Goal: Task Accomplishment & Management: Complete application form

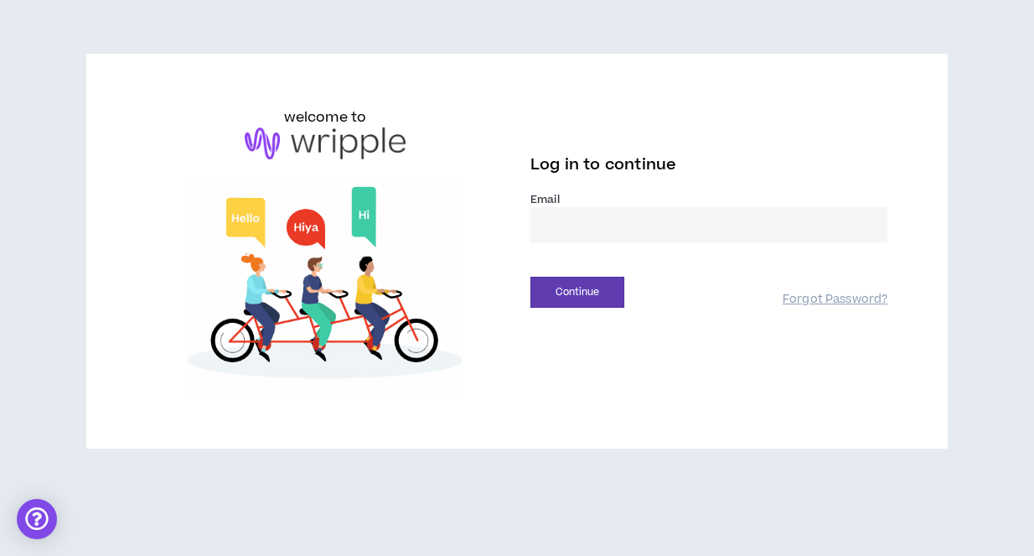
type input "**********"
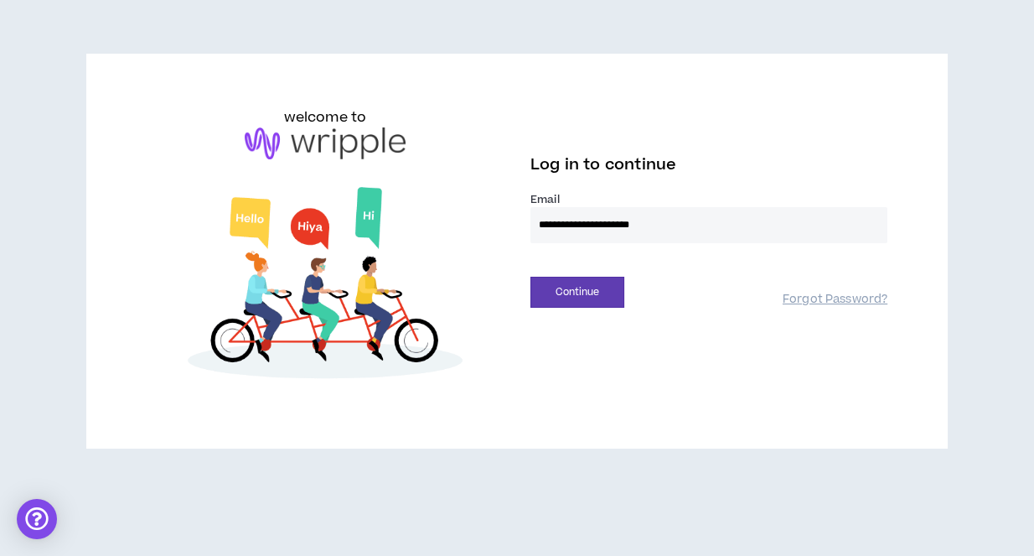
click at [577, 291] on button "Continue" at bounding box center [578, 292] width 94 height 31
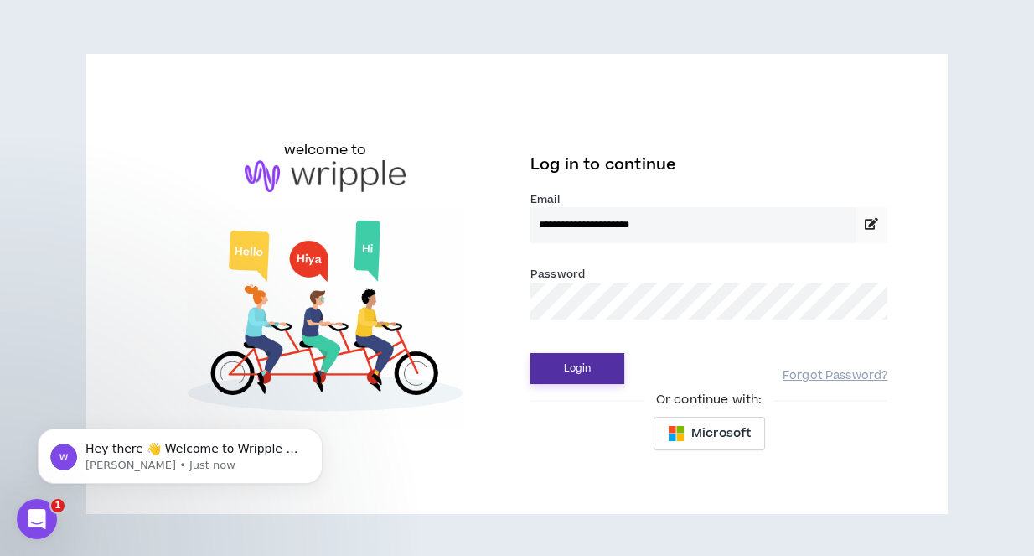
click at [596, 371] on button "Login" at bounding box center [578, 368] width 94 height 31
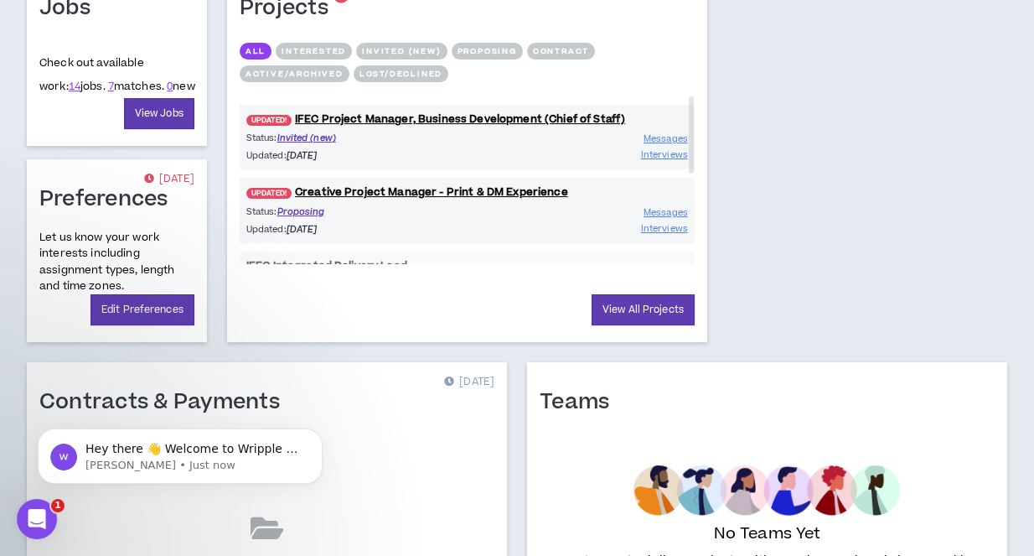
scroll to position [732, 0]
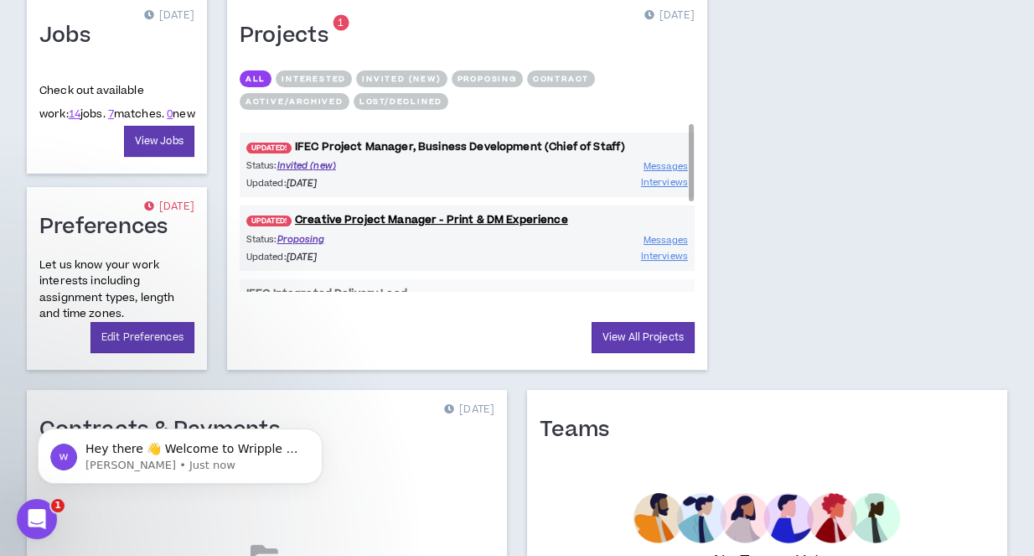
click at [493, 139] on link "UPDATED! IFEC Project Manager, Business Development (Chief of Staff)" at bounding box center [467, 147] width 455 height 16
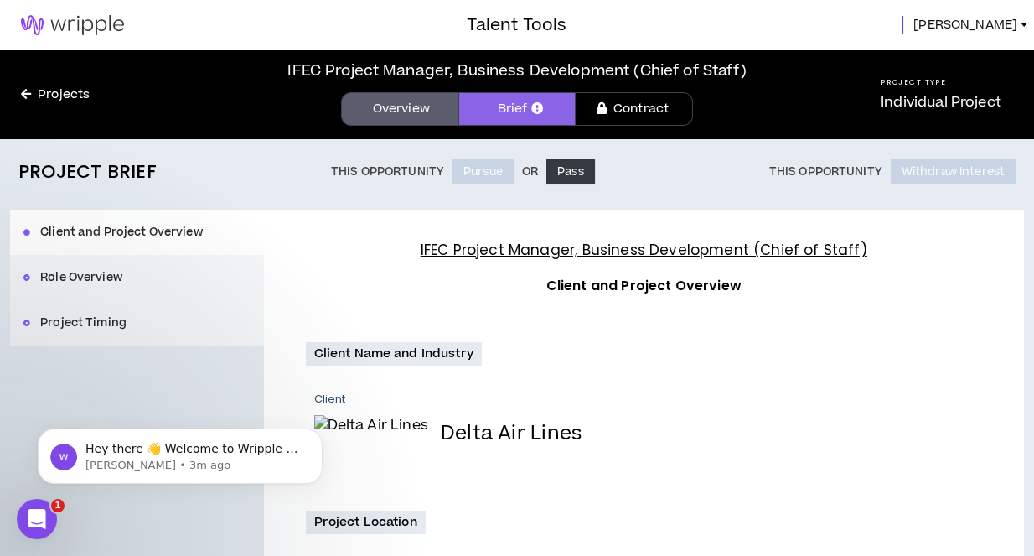
click at [996, 22] on span "[PERSON_NAME]" at bounding box center [966, 25] width 104 height 18
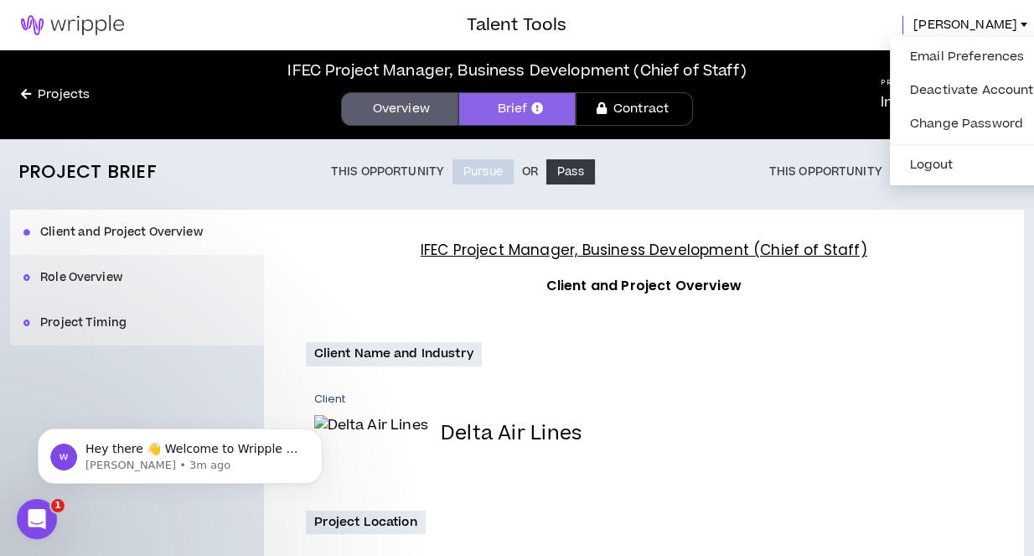
click at [906, 22] on div "[PERSON_NAME]" at bounding box center [800, 25] width 467 height 18
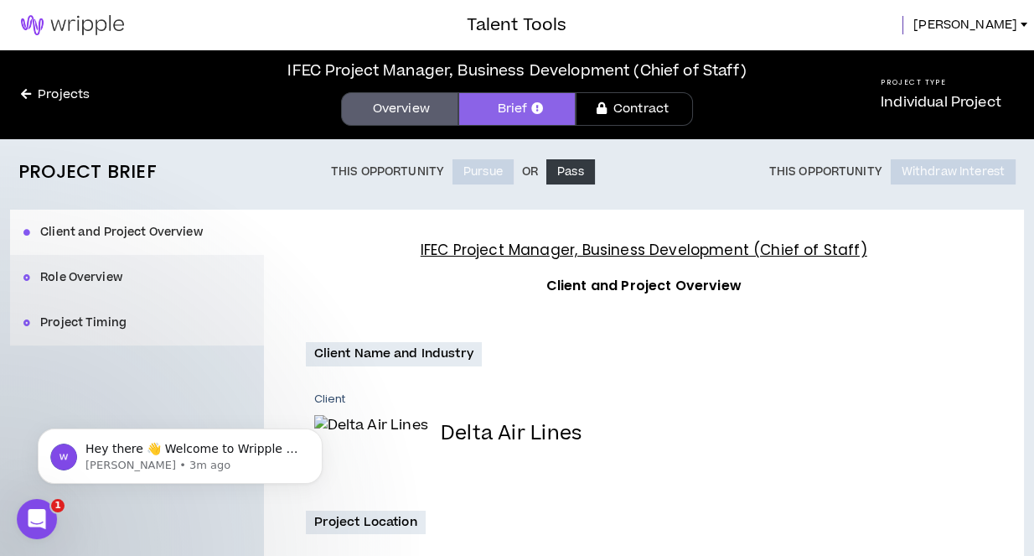
click at [95, 21] on img at bounding box center [72, 25] width 145 height 20
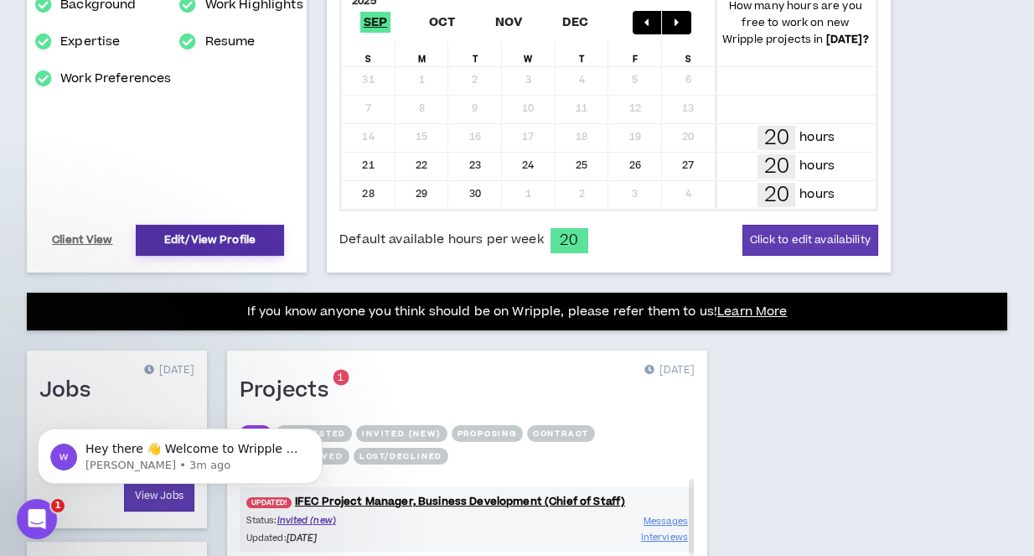
scroll to position [375, 0]
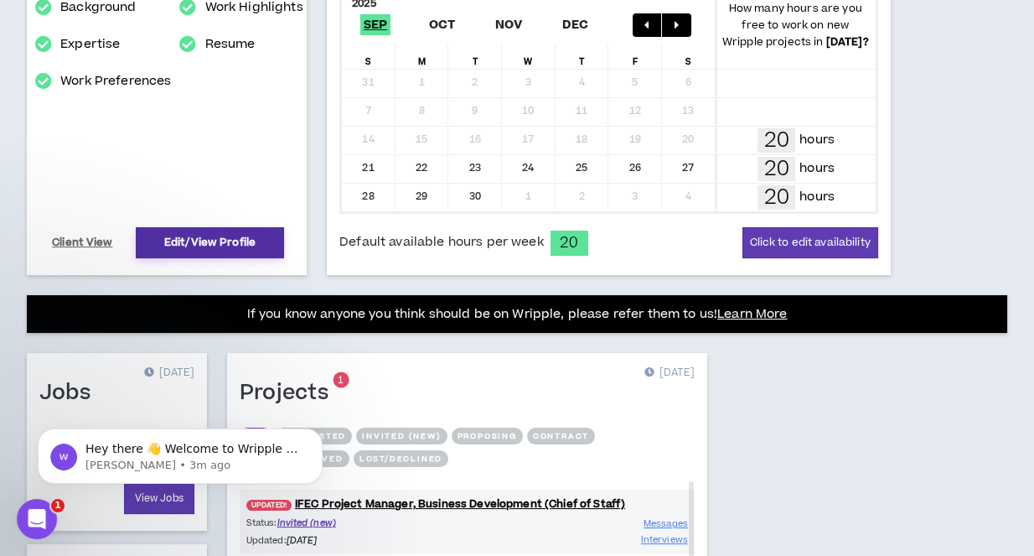
click at [187, 238] on link "Edit/View Profile" at bounding box center [210, 242] width 148 height 31
select select "*"
select select "US"
select select "*******"
select select "*"
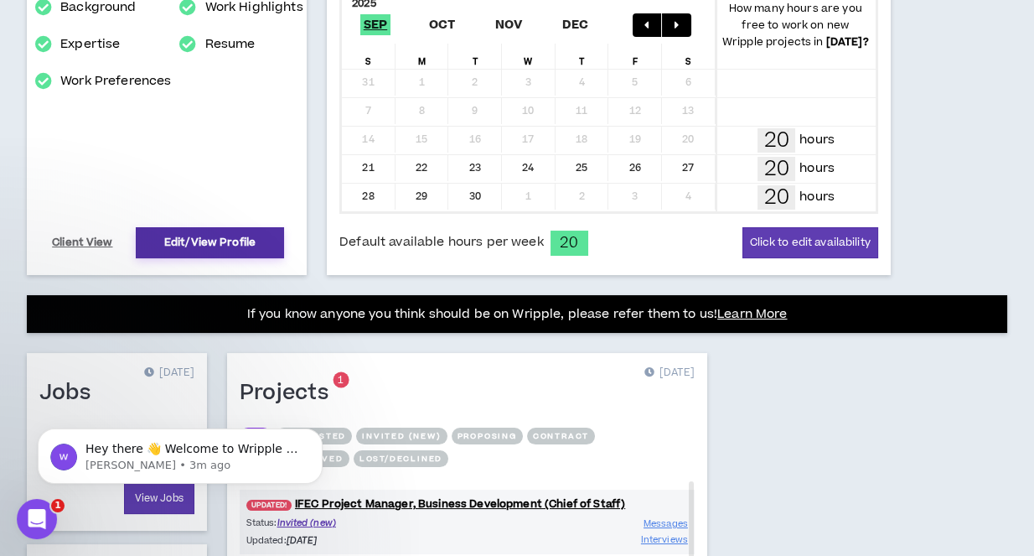
select select "**********"
select select "*****"
select select "**********"
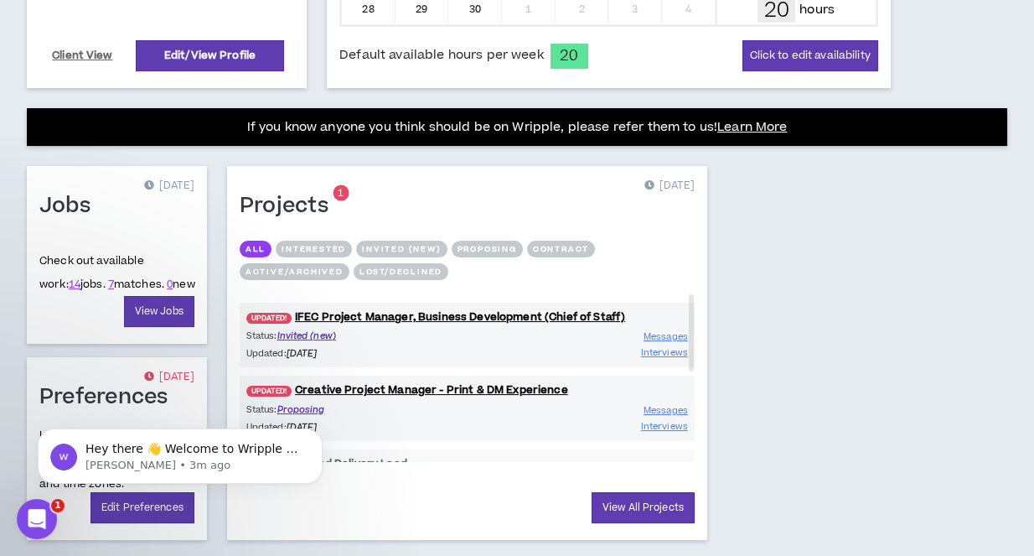
scroll to position [565, 0]
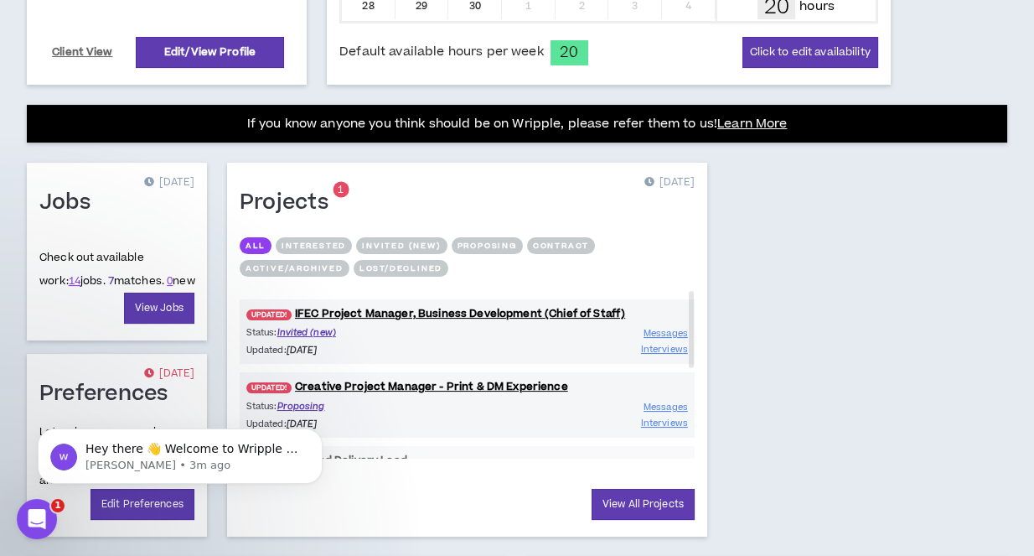
click at [108, 277] on link "7" at bounding box center [111, 280] width 6 height 15
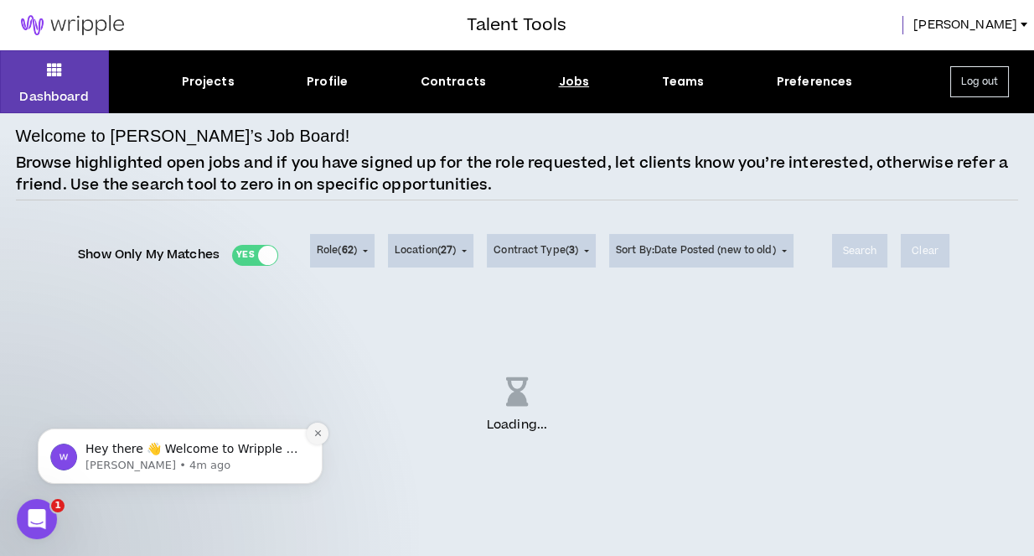
click at [319, 433] on icon "Dismiss notification" at bounding box center [317, 433] width 6 height 6
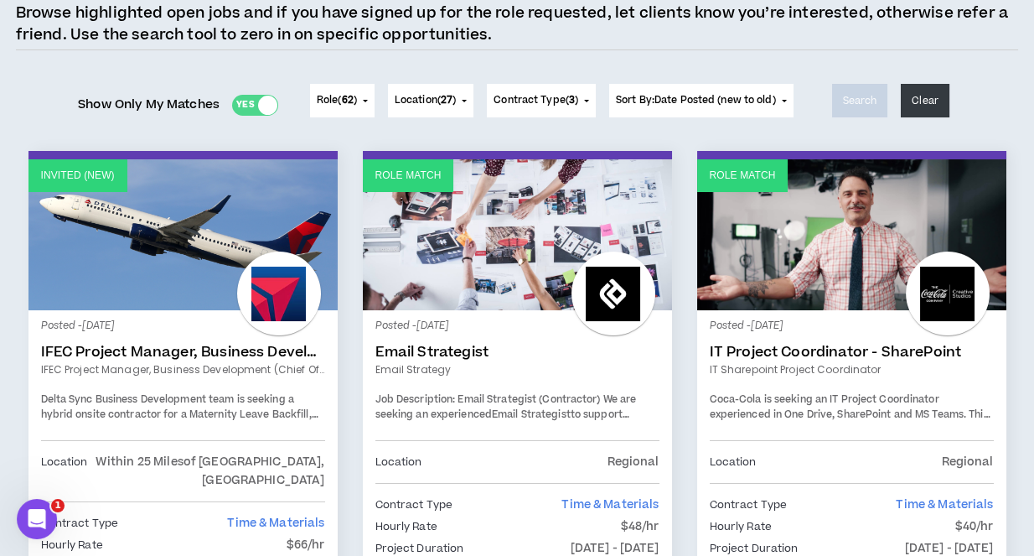
scroll to position [144, 0]
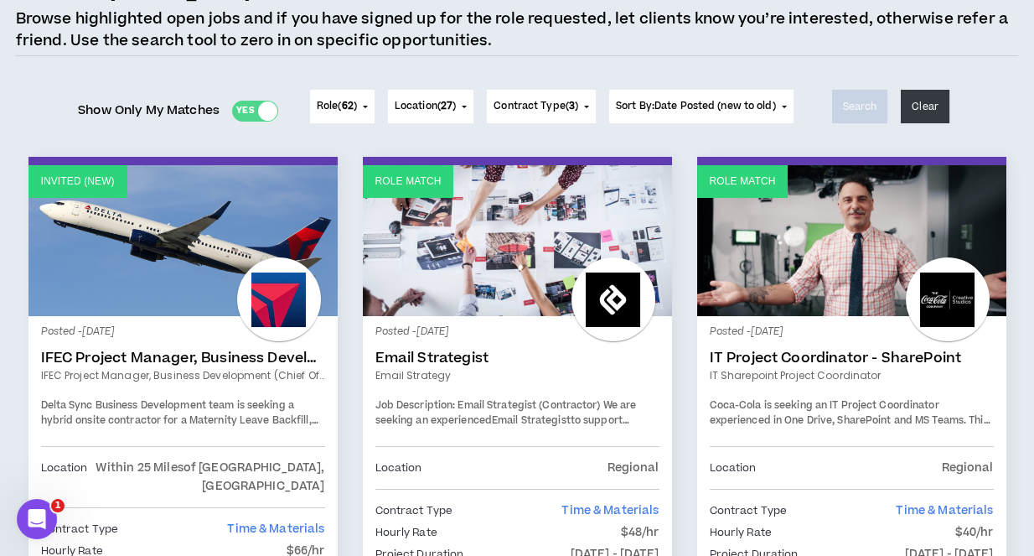
click at [76, 182] on p "Invited (new)" at bounding box center [78, 182] width 74 height 16
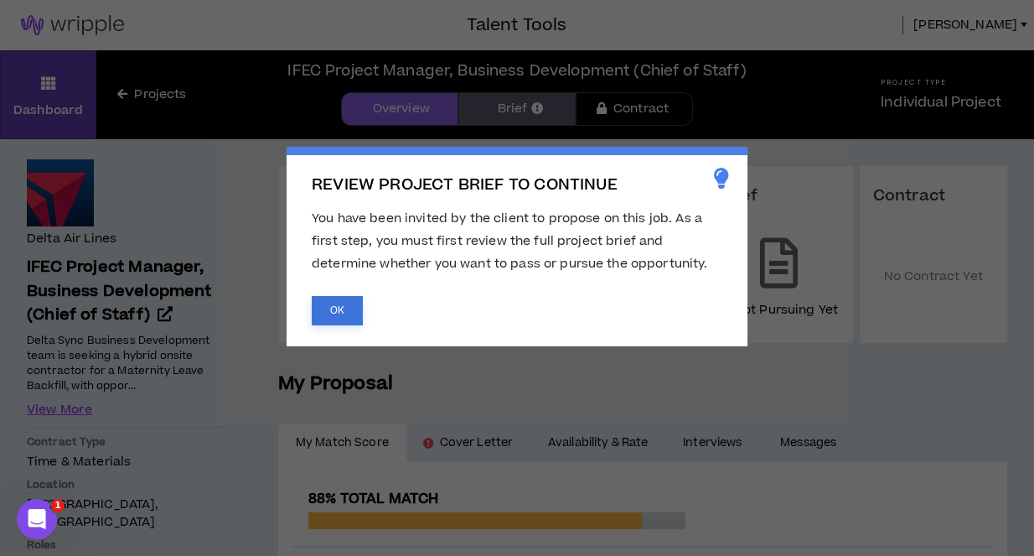
click at [333, 318] on button "OK" at bounding box center [337, 310] width 51 height 29
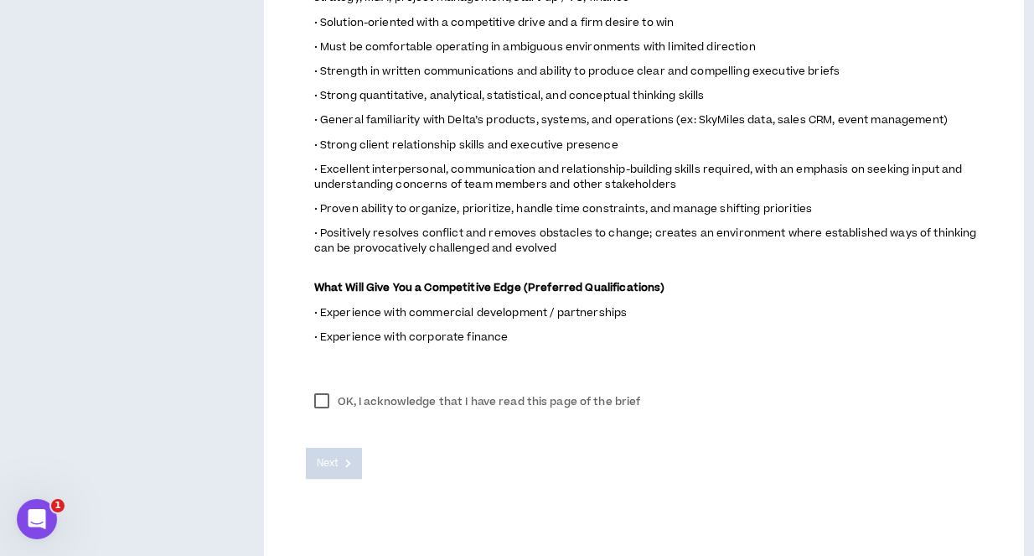
scroll to position [1149, 0]
click at [544, 390] on label "OK, I acknowledge that I have read this page of the brief" at bounding box center [478, 402] width 344 height 25
click at [345, 459] on icon at bounding box center [348, 463] width 6 height 9
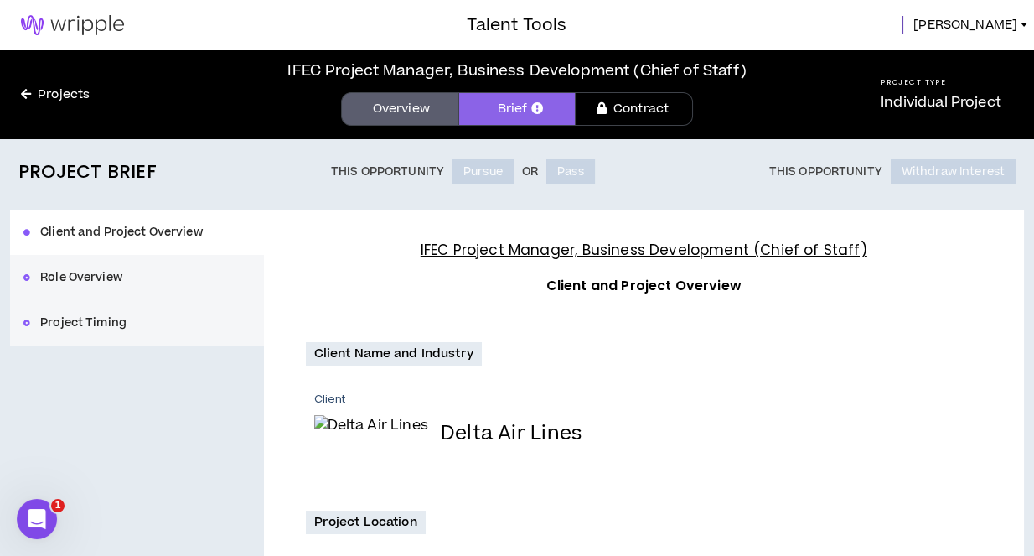
scroll to position [0, 0]
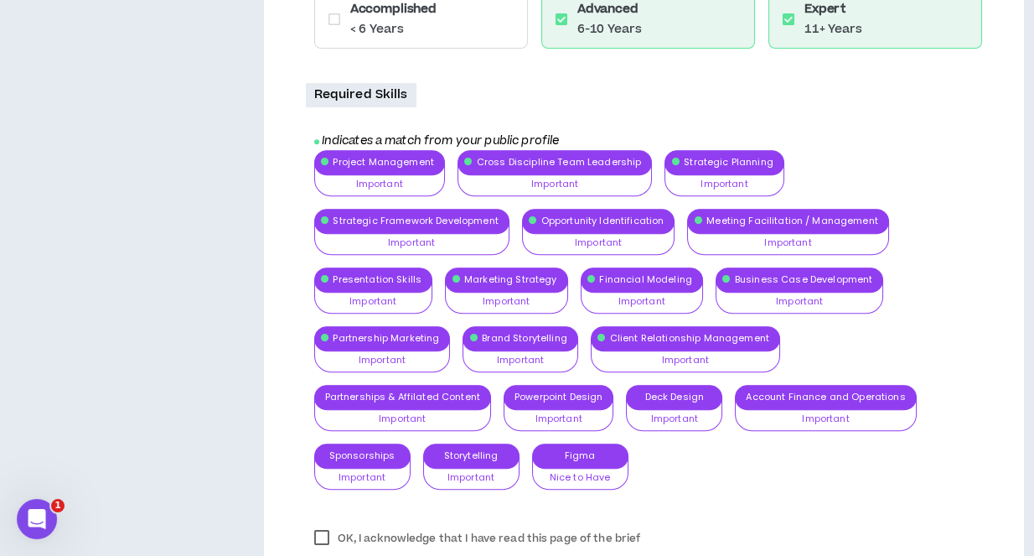
scroll to position [1402, 0]
click at [705, 327] on div "Project Management Important Nice to Have Important Very Important Cross Discip…" at bounding box center [648, 326] width 669 height 352
click at [716, 319] on div "Project Management Important Nice to Have Important Very Important Cross Discip…" at bounding box center [648, 326] width 669 height 352
click at [676, 312] on div "Project Management Important Nice to Have Important Very Important Cross Discip…" at bounding box center [648, 326] width 669 height 352
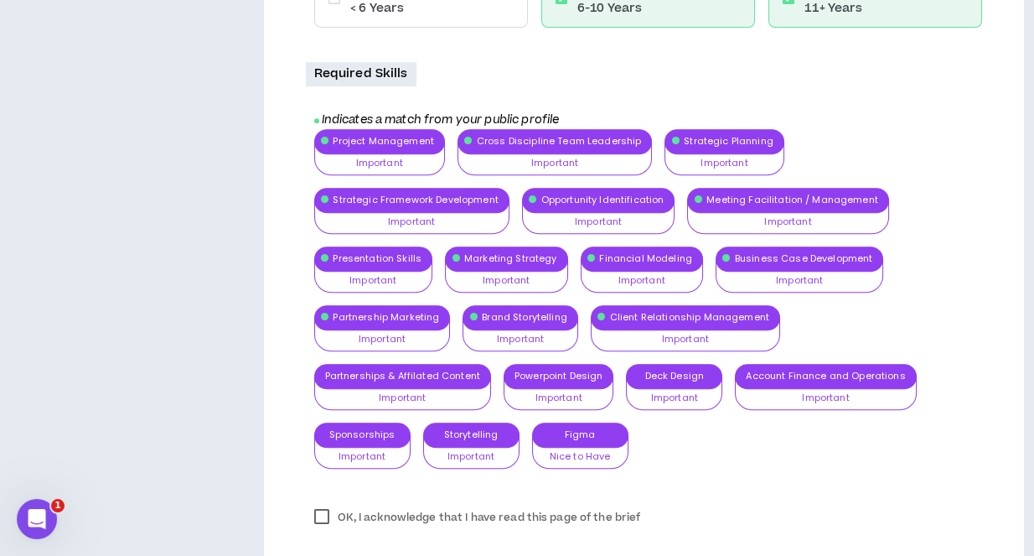
scroll to position [1420, 0]
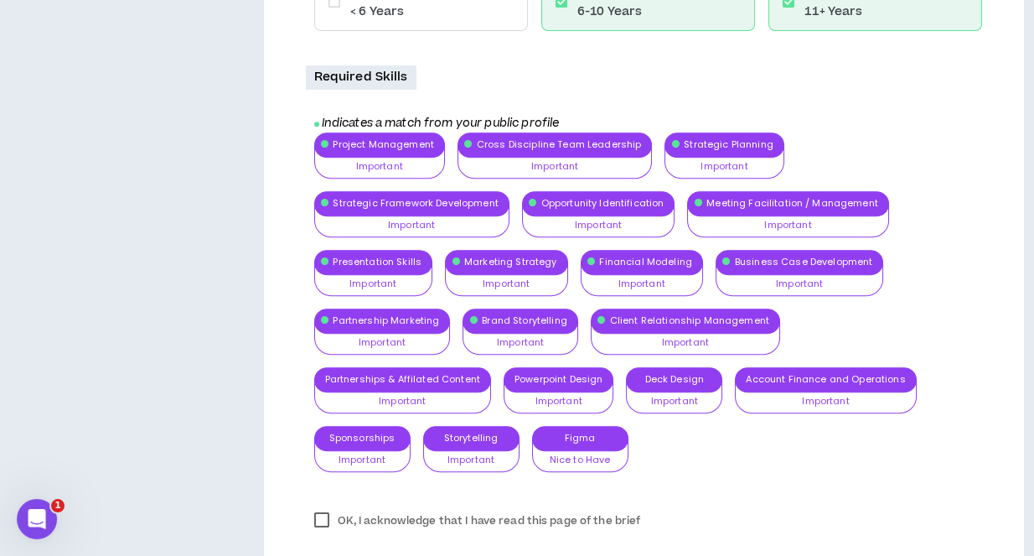
click at [320, 508] on label "OK, I acknowledge that I have read this page of the brief" at bounding box center [478, 520] width 344 height 25
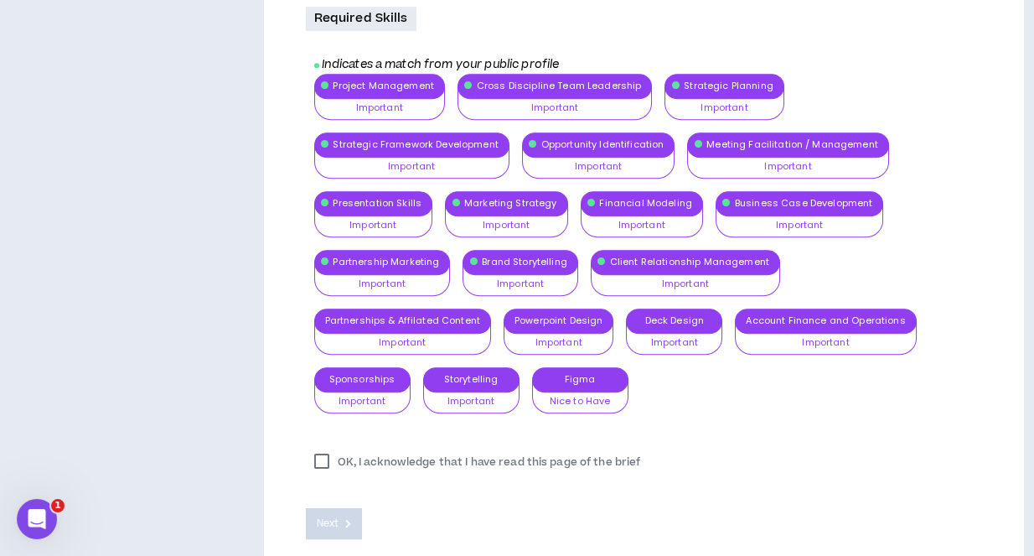
scroll to position [1478, 0]
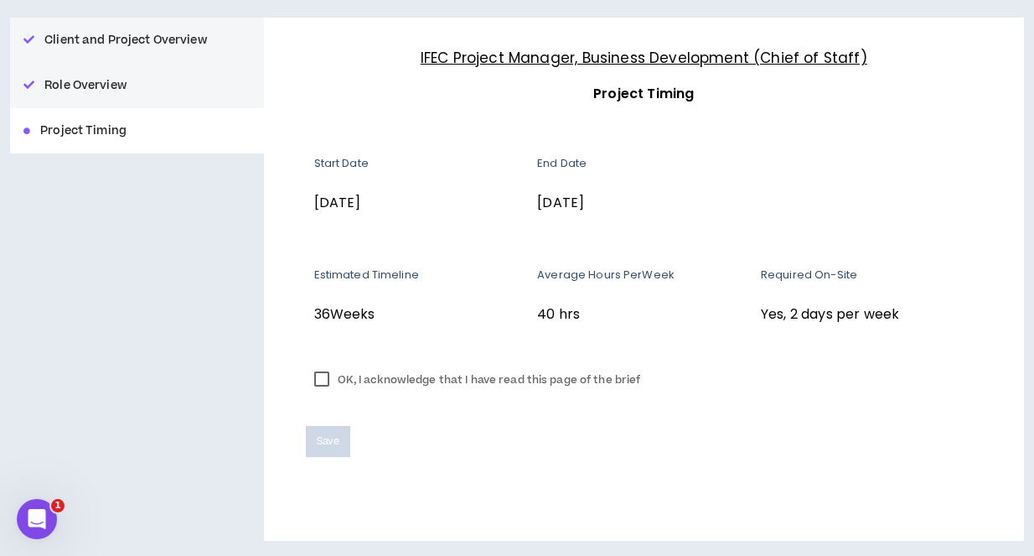
scroll to position [190, 0]
click at [323, 378] on label "OK, I acknowledge that I have read this page of the brief" at bounding box center [478, 381] width 344 height 25
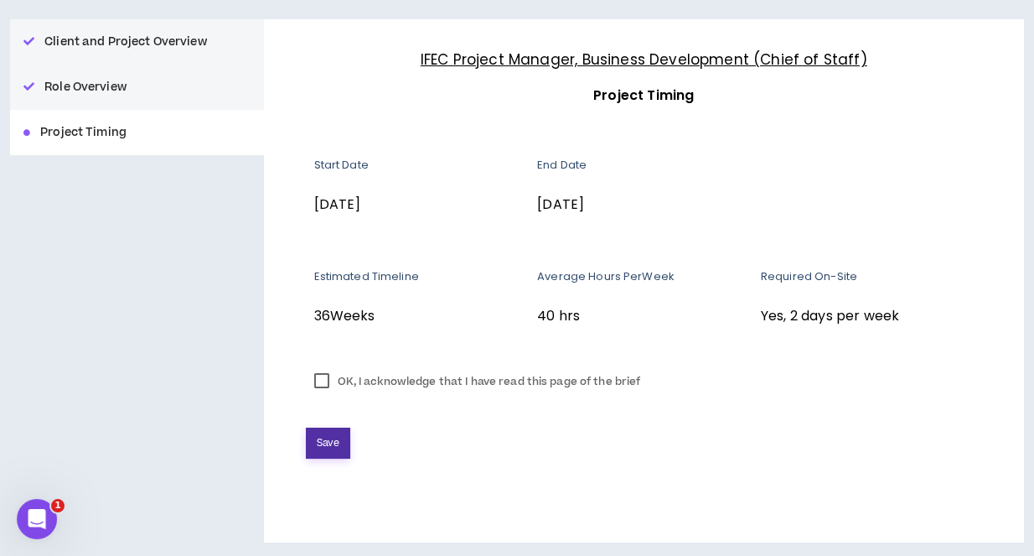
click at [325, 439] on span "Save" at bounding box center [328, 443] width 23 height 16
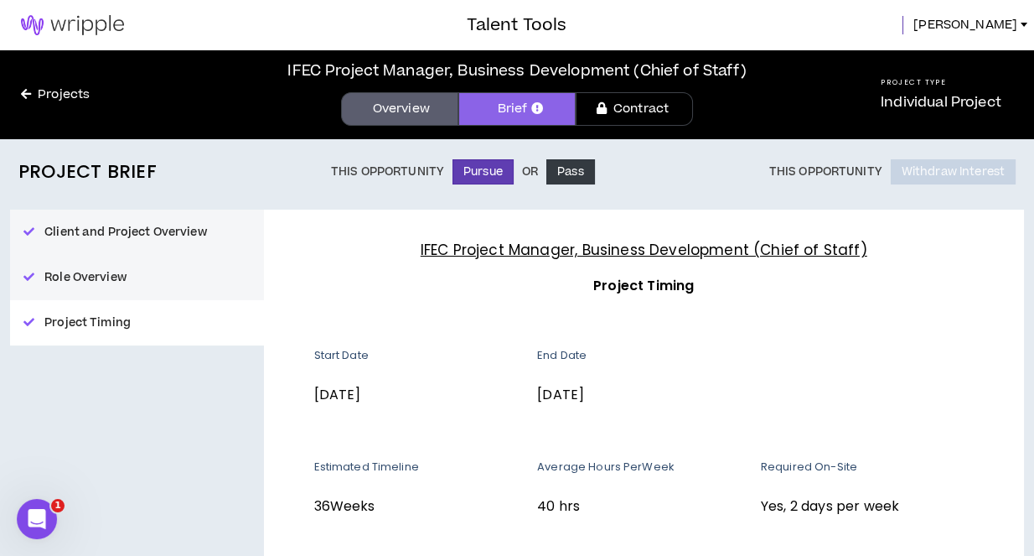
scroll to position [0, 0]
click at [510, 173] on button "Pursue" at bounding box center [483, 171] width 61 height 25
click at [721, 200] on div "Project Brief This Opportunity Pursue Or Pass This Opportunity Withdraw Interes…" at bounding box center [517, 438] width 1034 height 598
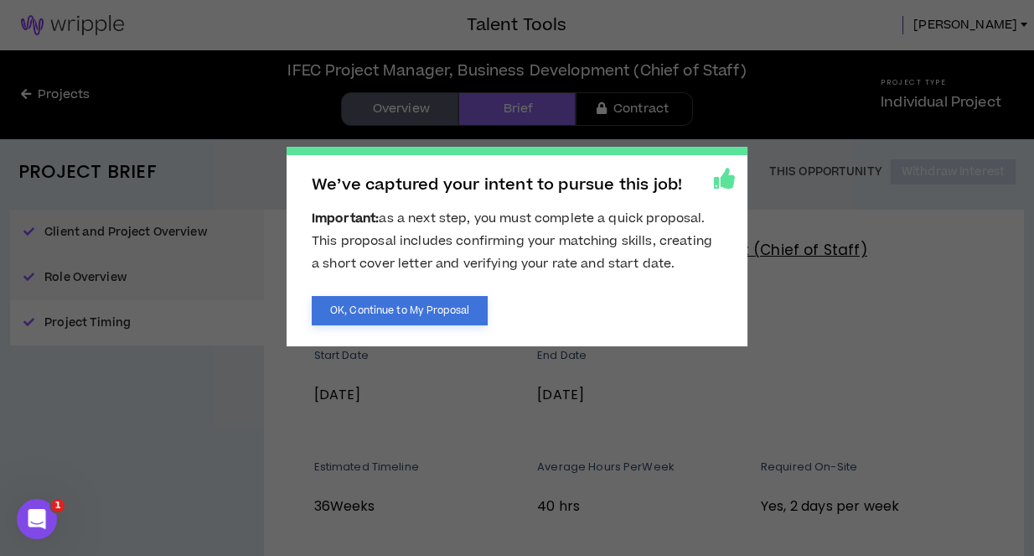
click at [394, 307] on button "OK, Continue to My Proposal" at bounding box center [400, 310] width 176 height 29
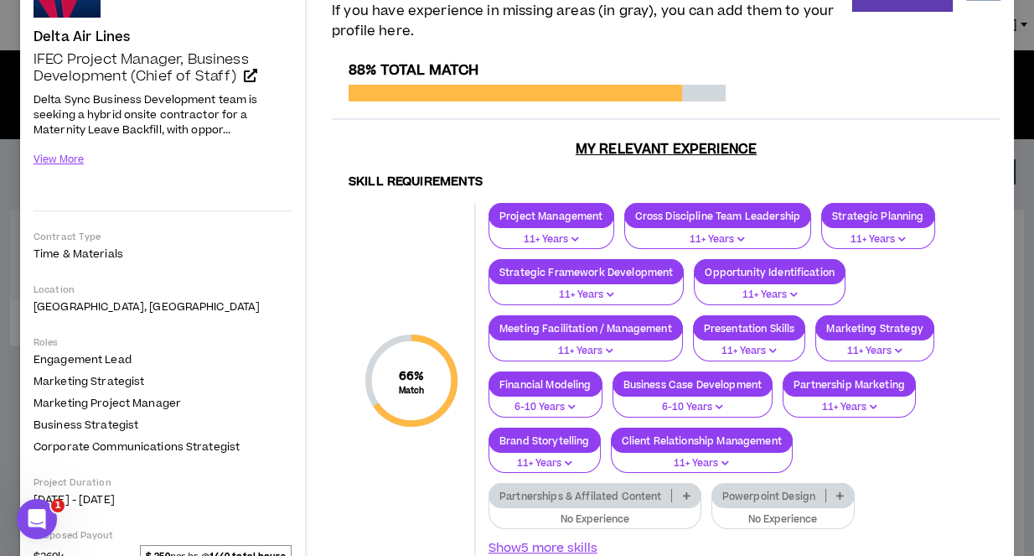
scroll to position [127, 0]
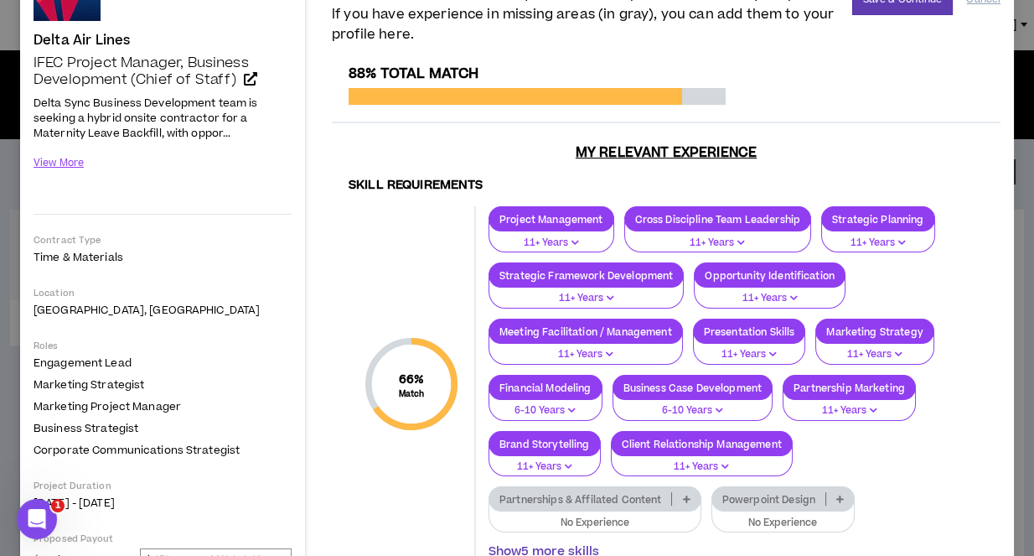
click at [599, 542] on button "Show 5 more skills" at bounding box center [544, 551] width 111 height 18
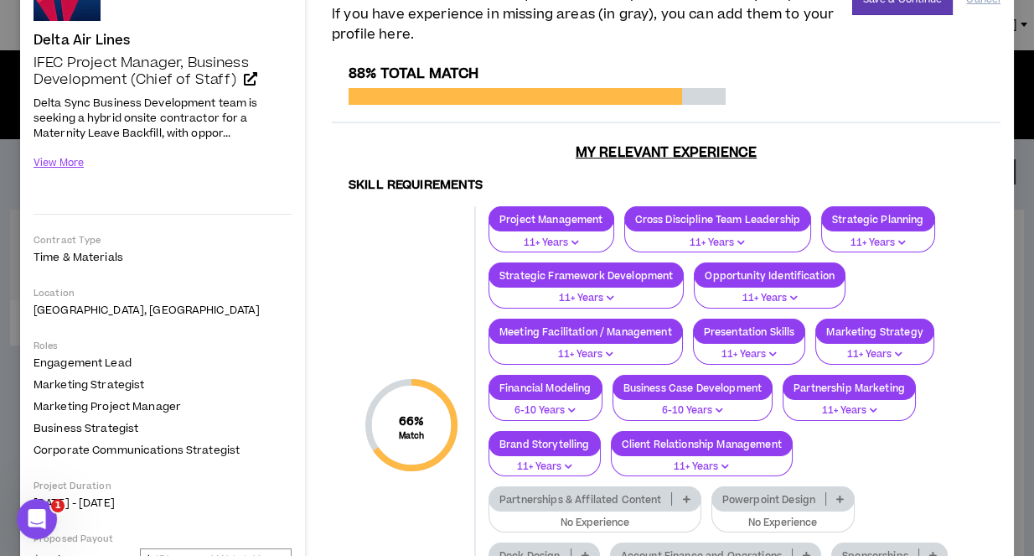
click at [837, 495] on icon at bounding box center [841, 499] width 8 height 8
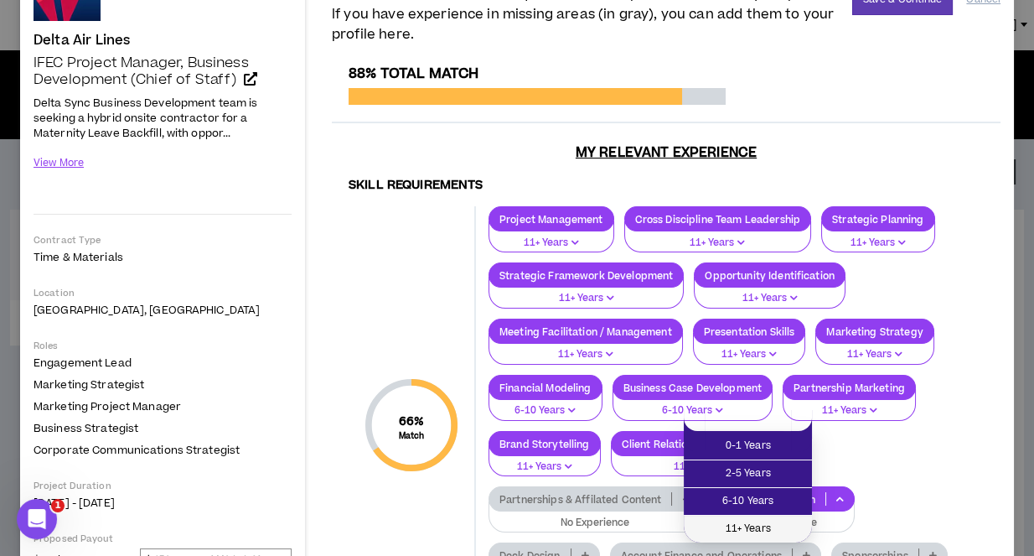
click at [745, 528] on span "11+ Years" at bounding box center [748, 529] width 108 height 18
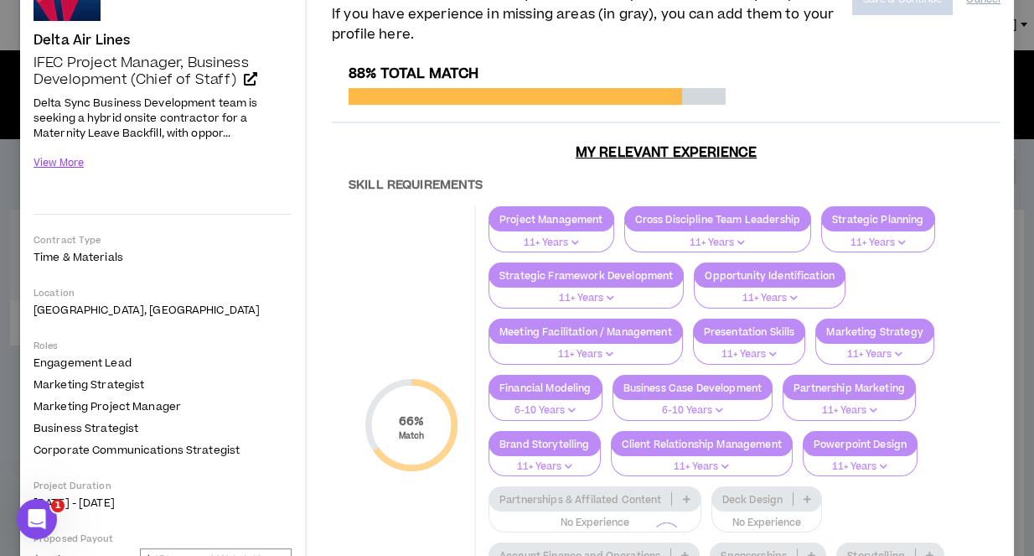
click at [729, 423] on div at bounding box center [666, 536] width 669 height 942
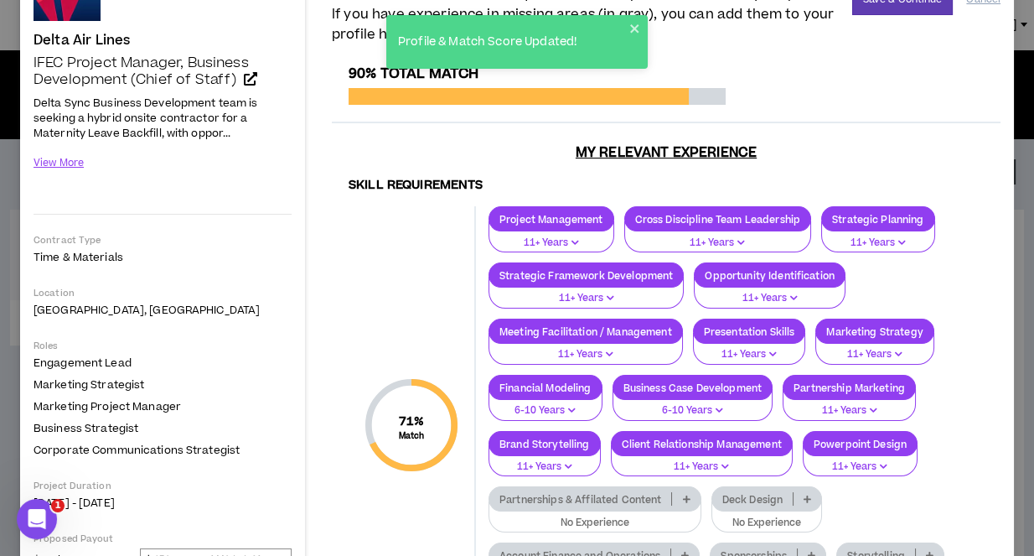
click at [690, 495] on icon at bounding box center [686, 499] width 8 height 8
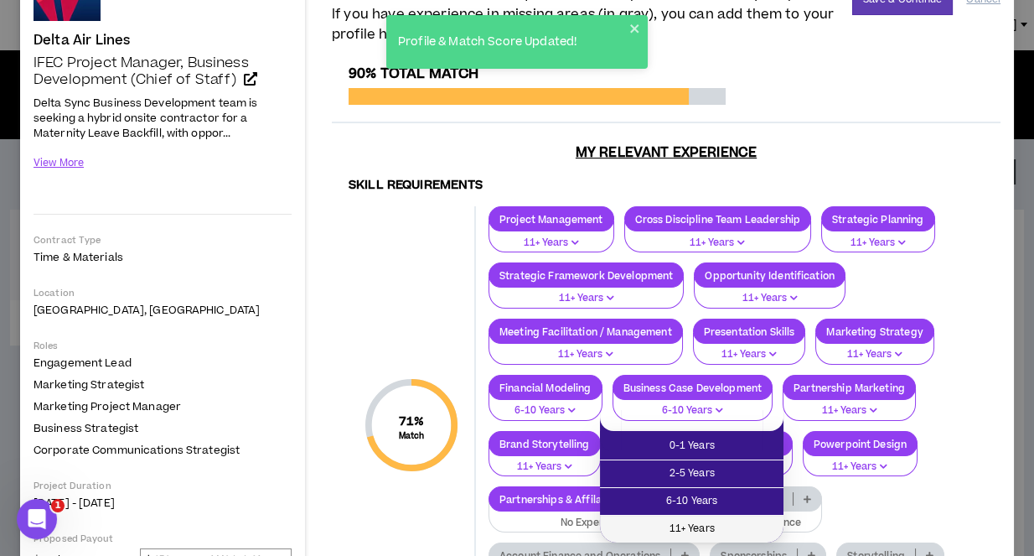
click at [713, 526] on span "11+ Years" at bounding box center [691, 529] width 163 height 18
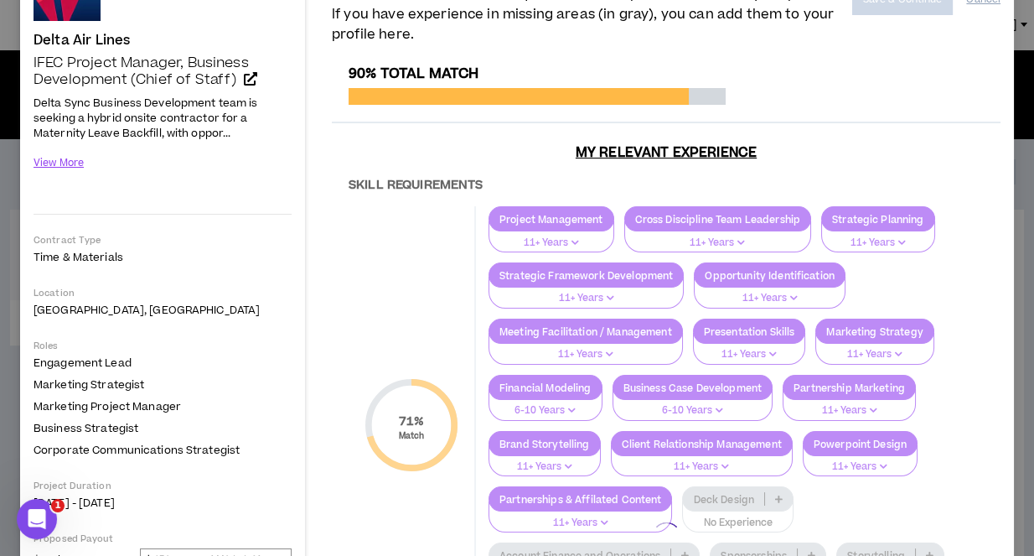
click at [819, 412] on div at bounding box center [666, 536] width 669 height 942
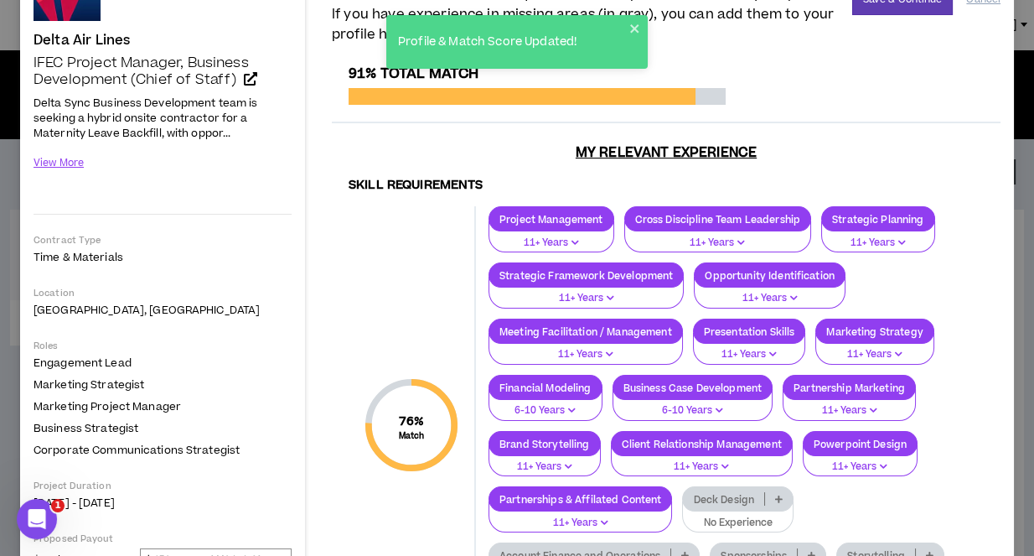
click at [783, 495] on icon at bounding box center [779, 499] width 8 height 8
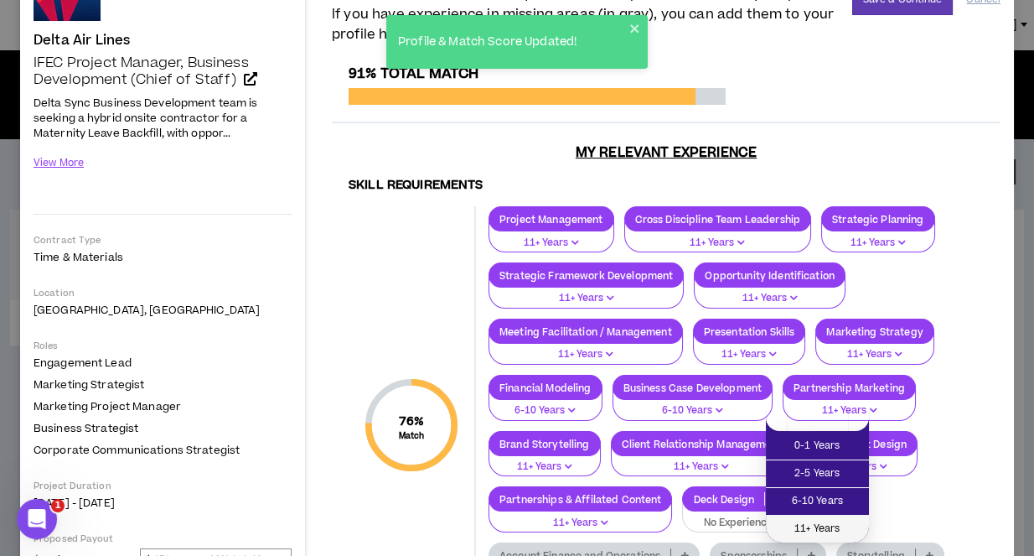
click at [821, 530] on span "11+ Years" at bounding box center [817, 529] width 83 height 18
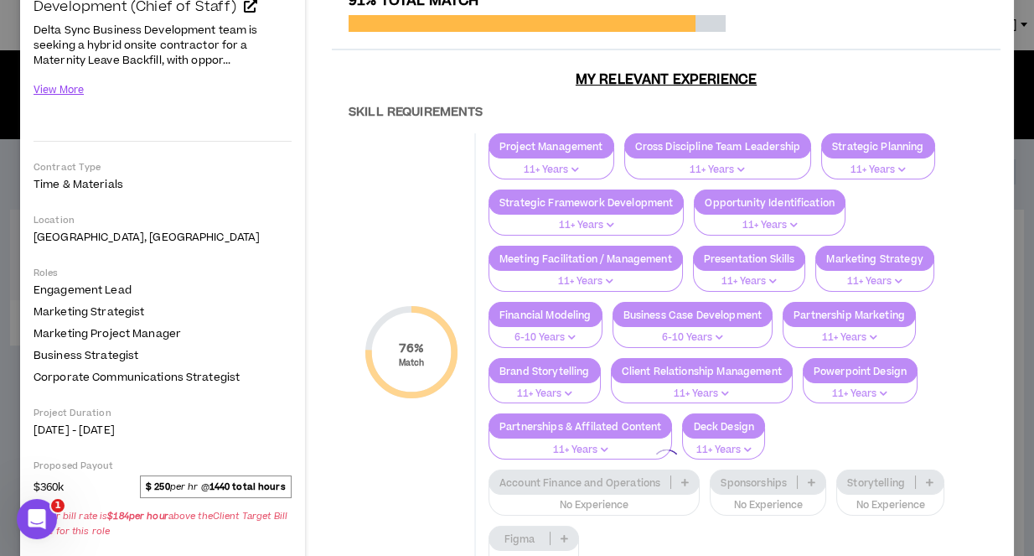
scroll to position [229, 0]
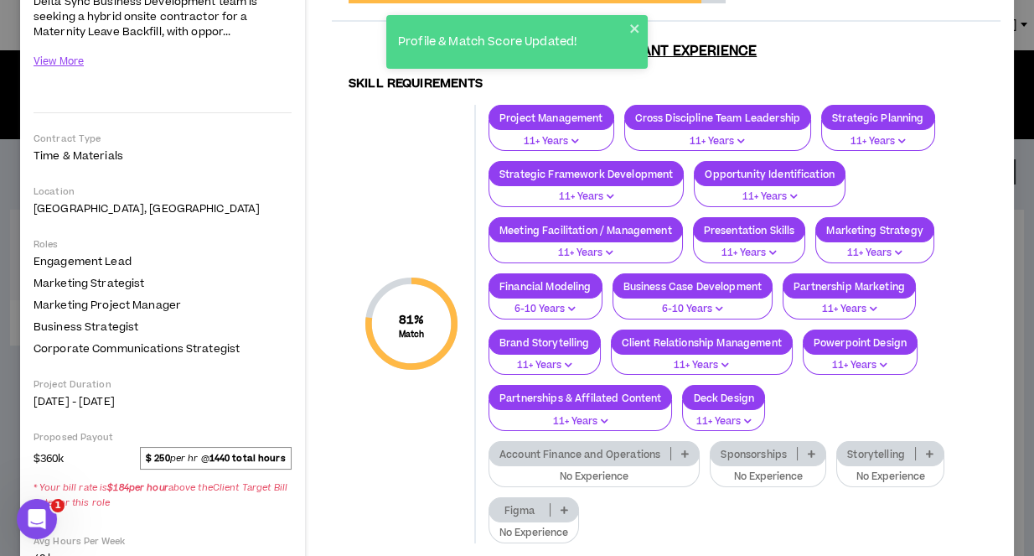
click at [681, 449] on icon at bounding box center [685, 453] width 8 height 8
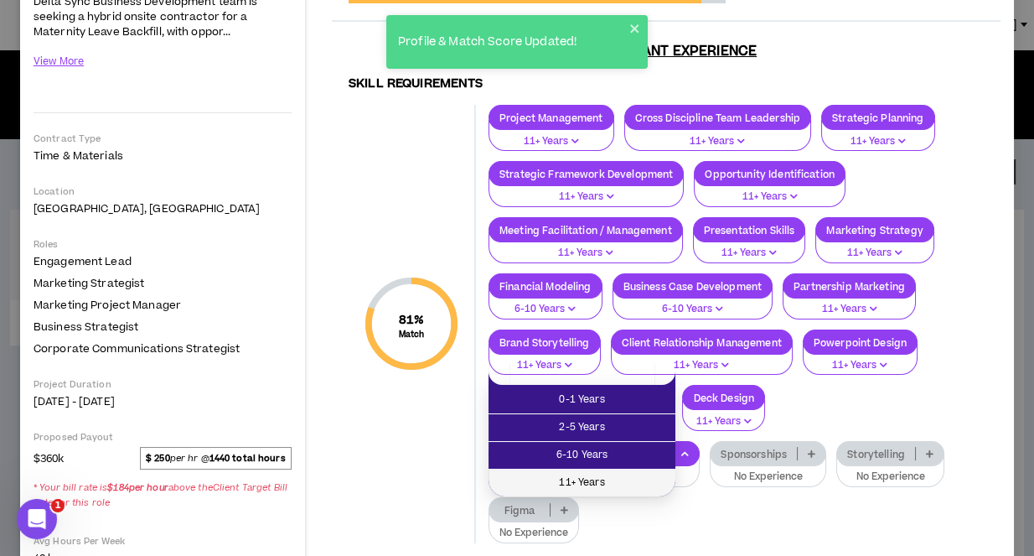
click at [608, 478] on span "11+ Years" at bounding box center [582, 483] width 167 height 18
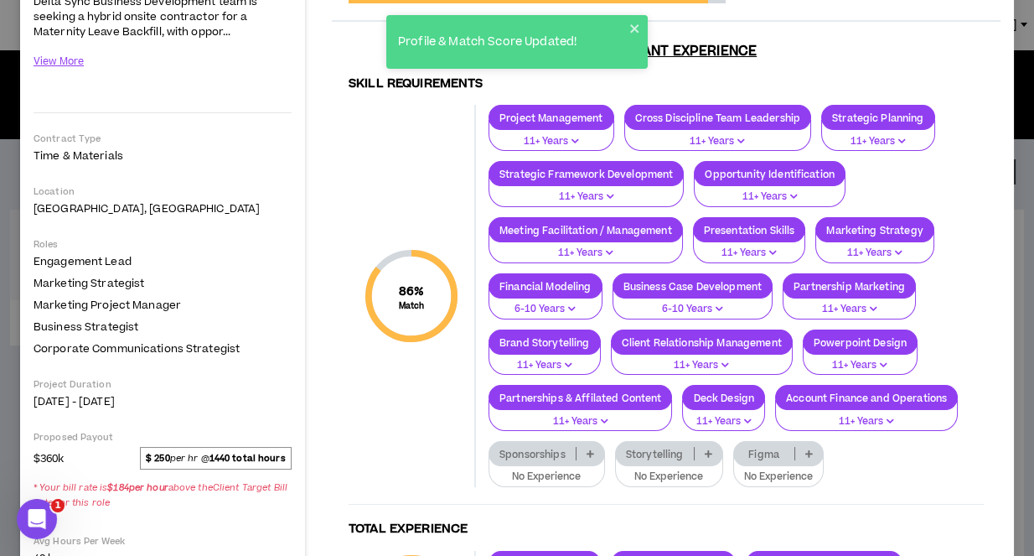
click at [604, 447] on p at bounding box center [591, 453] width 28 height 13
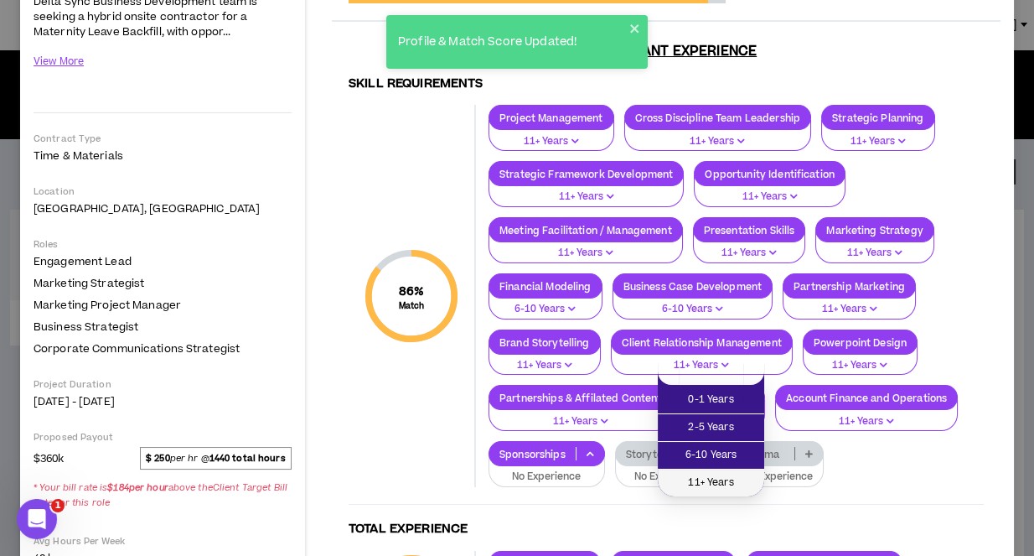
click at [687, 478] on span "11+ Years" at bounding box center [711, 483] width 86 height 18
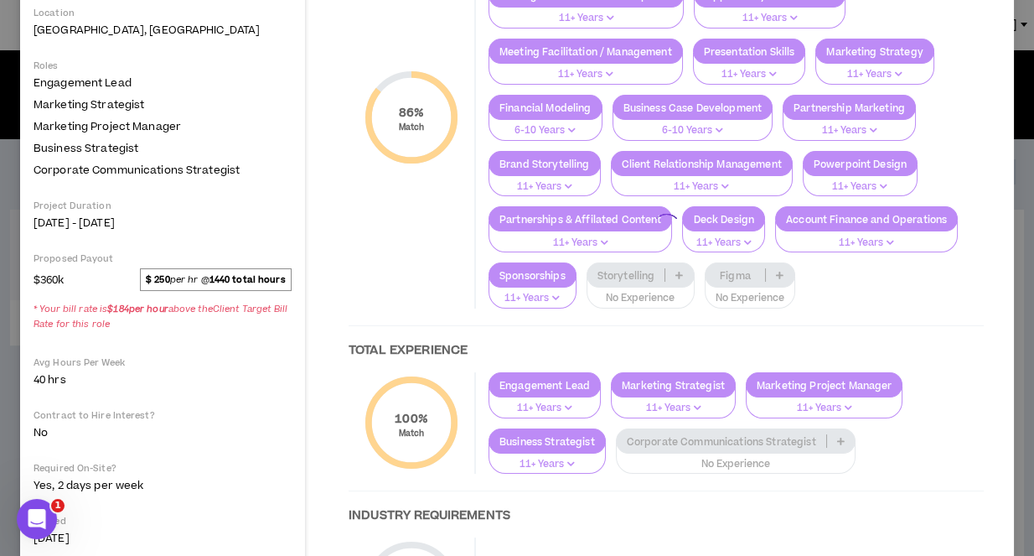
scroll to position [408, 0]
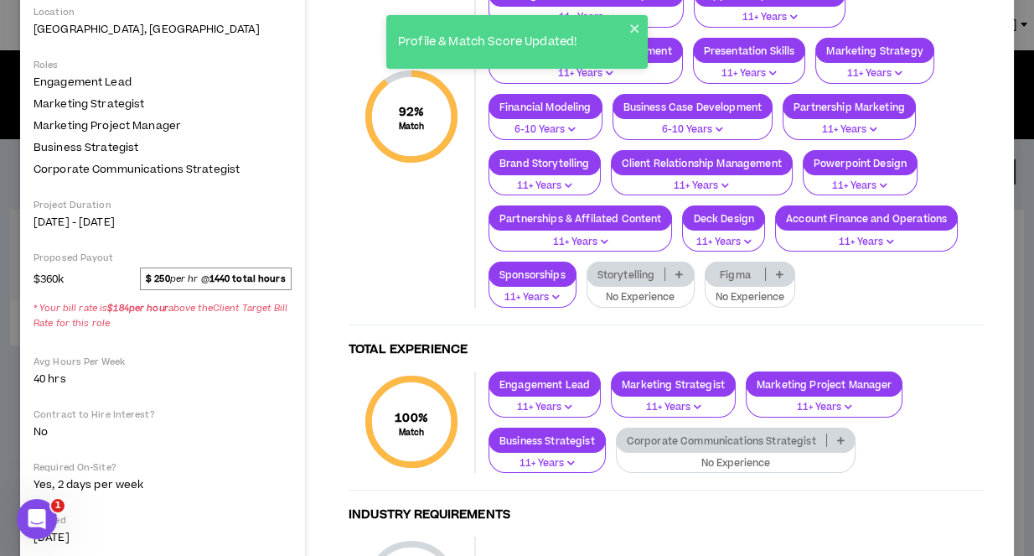
click at [693, 267] on p at bounding box center [680, 273] width 28 height 13
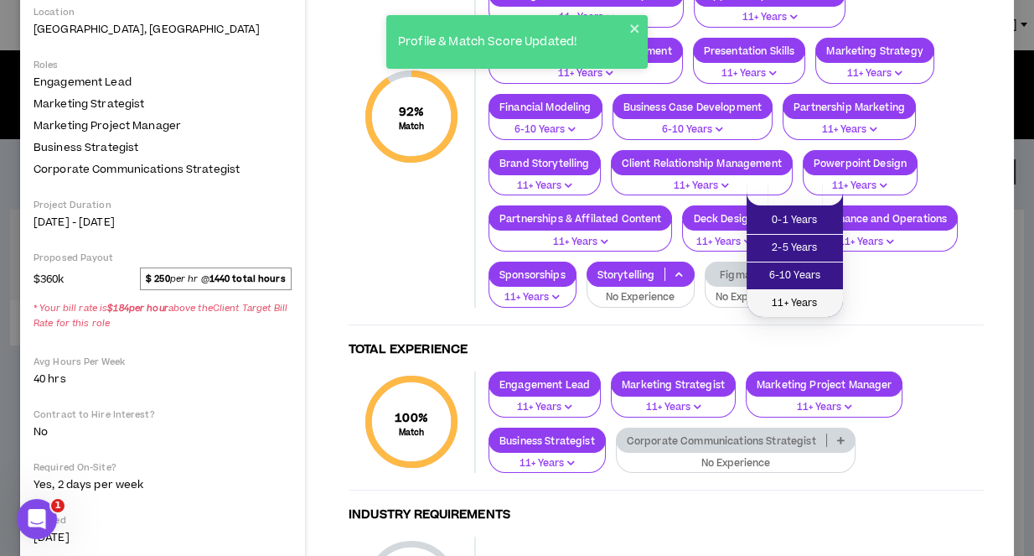
click at [805, 304] on span "11+ Years" at bounding box center [795, 303] width 76 height 18
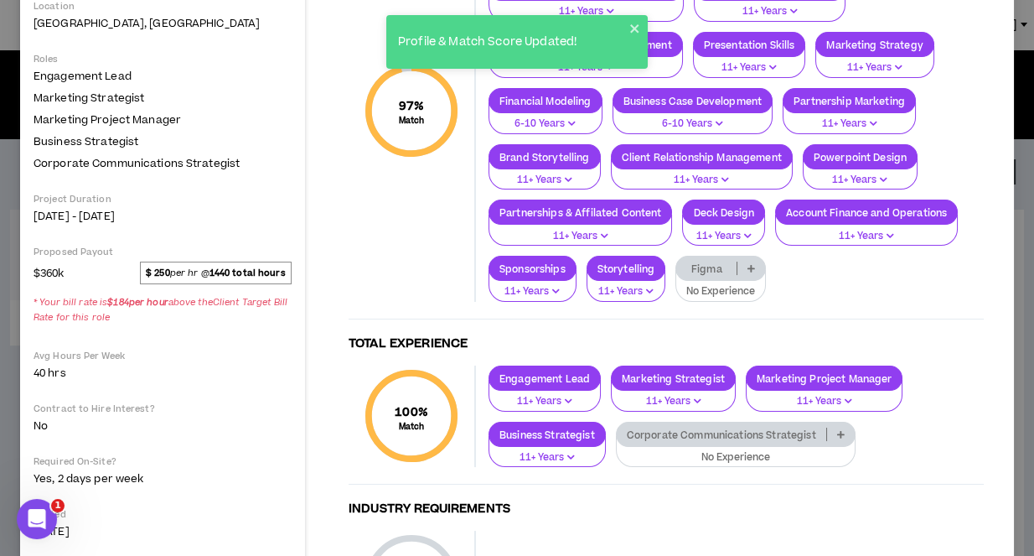
scroll to position [419, 0]
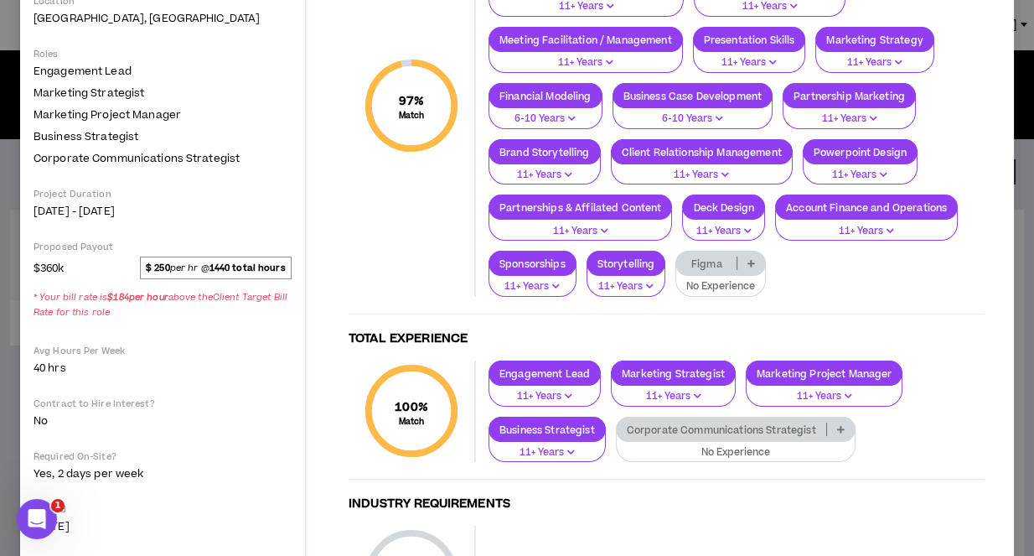
click at [837, 425] on icon at bounding box center [841, 429] width 8 height 8
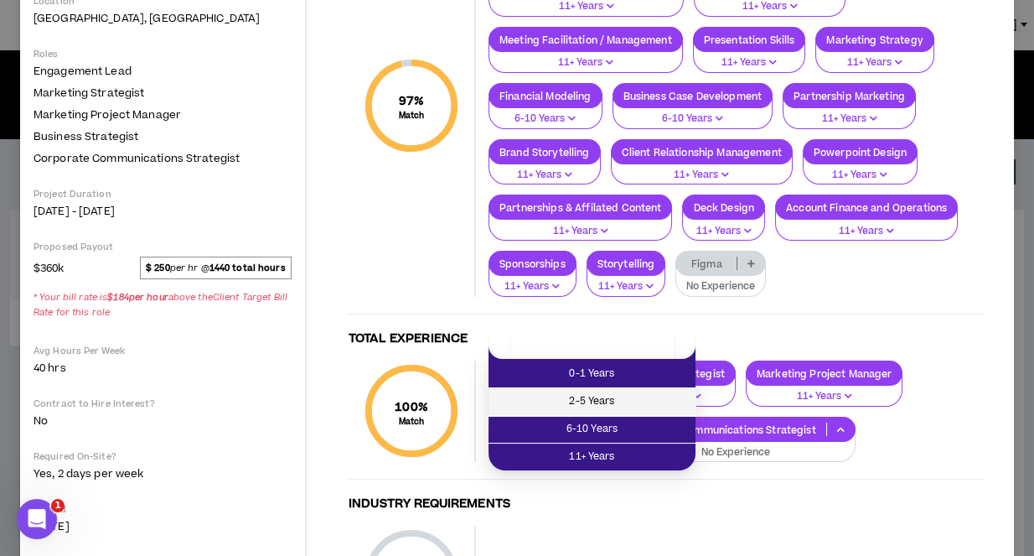
click at [602, 406] on span "2-5 Years" at bounding box center [592, 401] width 187 height 18
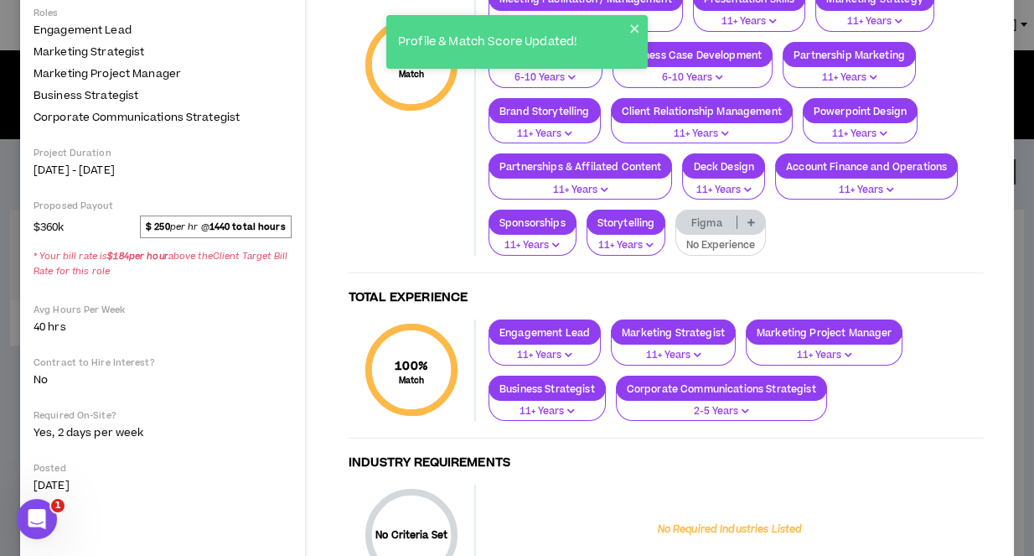
scroll to position [469, 0]
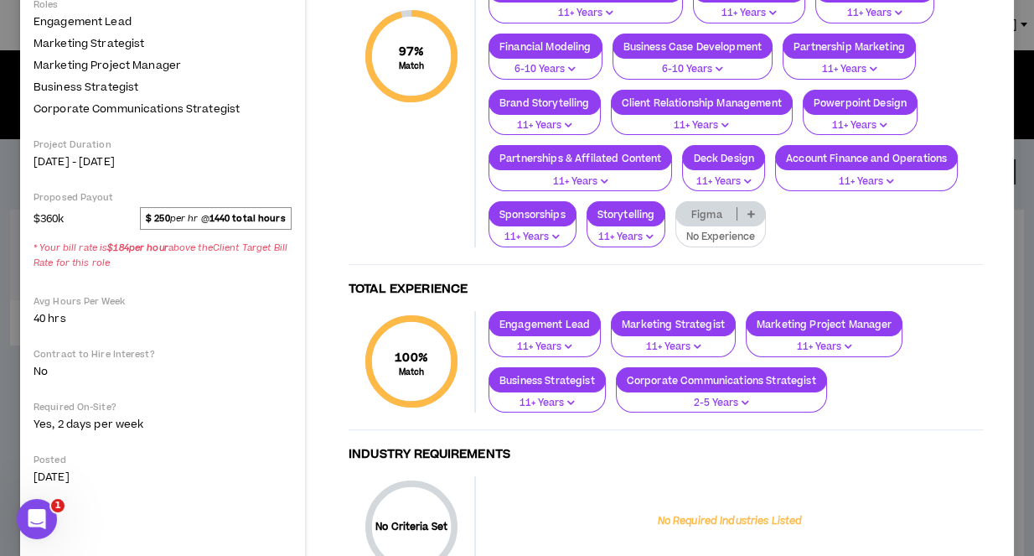
click at [627, 396] on p "2-5 Years" at bounding box center [721, 403] width 189 height 15
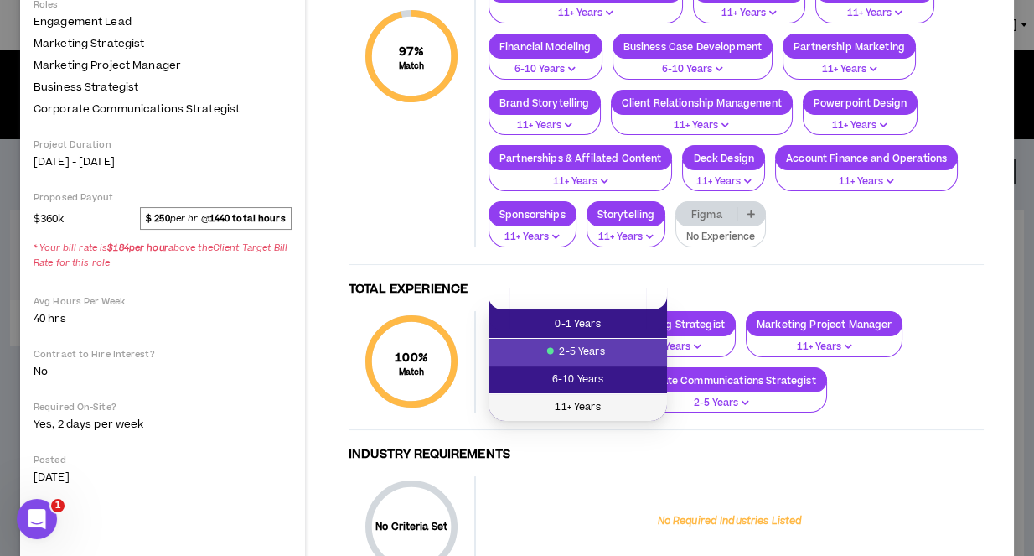
click at [599, 401] on span "11+ Years" at bounding box center [578, 407] width 158 height 18
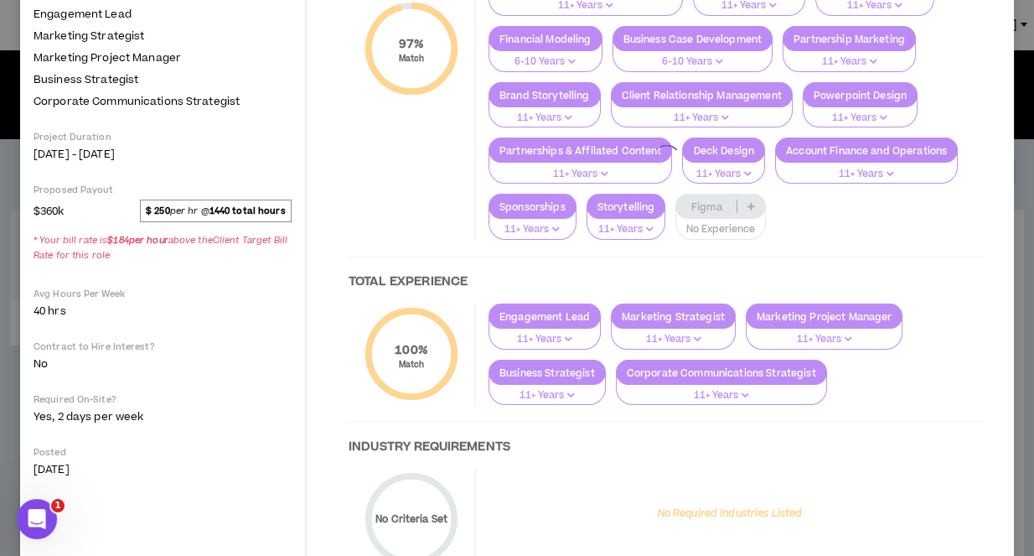
scroll to position [477, 0]
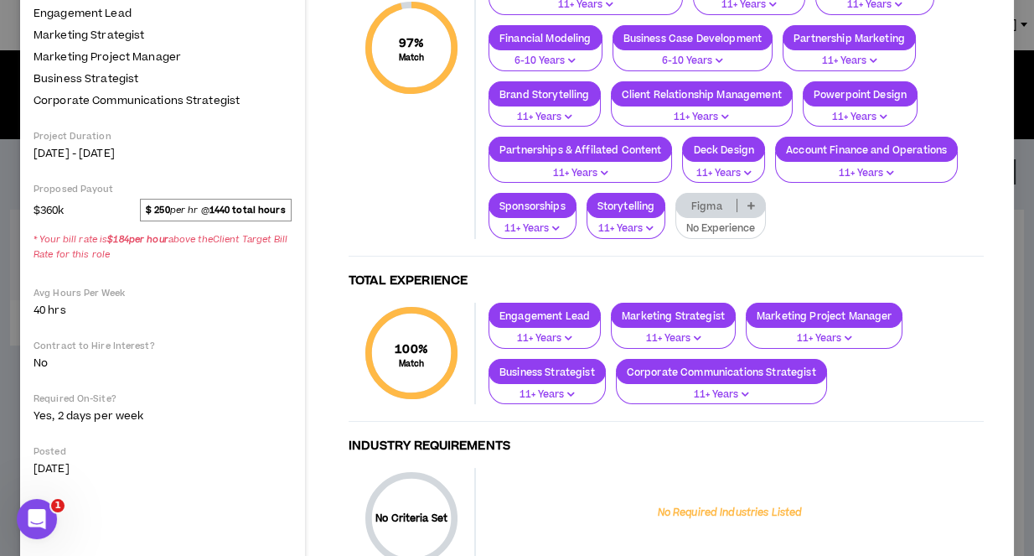
click at [725, 371] on div "Skill Requirements 97 % Match Skill Requirements Project Management 11+ Years C…" at bounding box center [666, 209] width 669 height 786
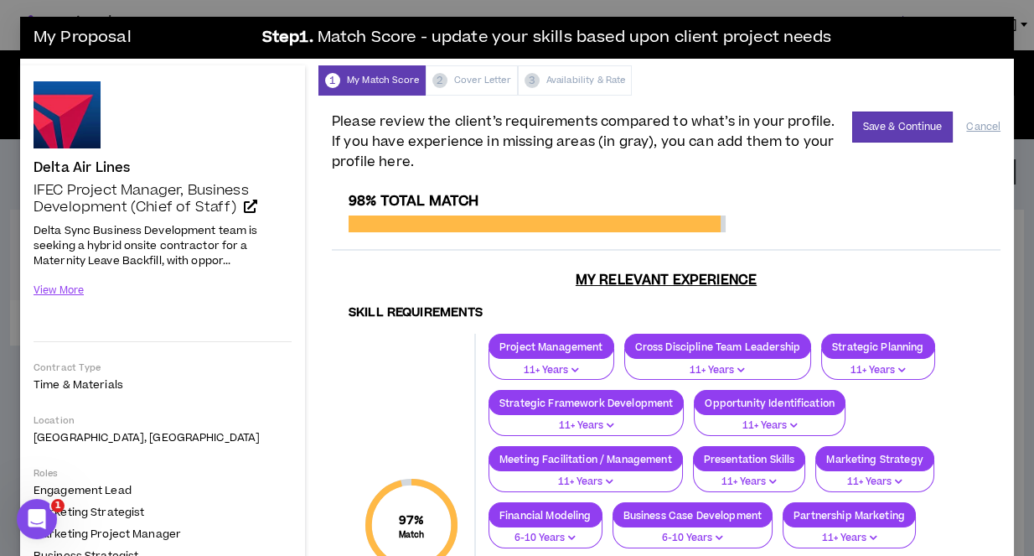
scroll to position [0, 0]
click at [909, 122] on button "Save & Continue" at bounding box center [902, 126] width 101 height 31
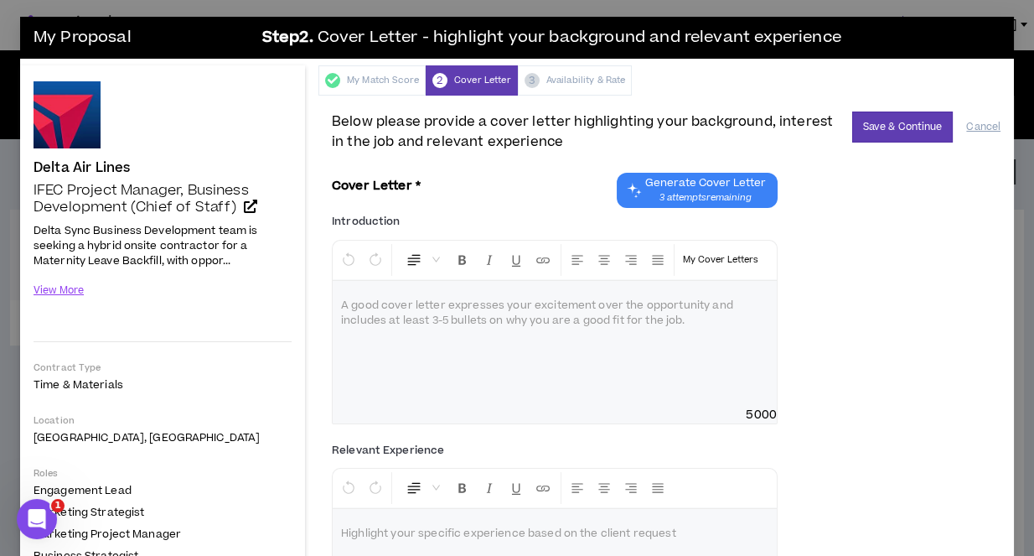
click at [712, 187] on span "Generate Cover Letter" at bounding box center [705, 182] width 121 height 13
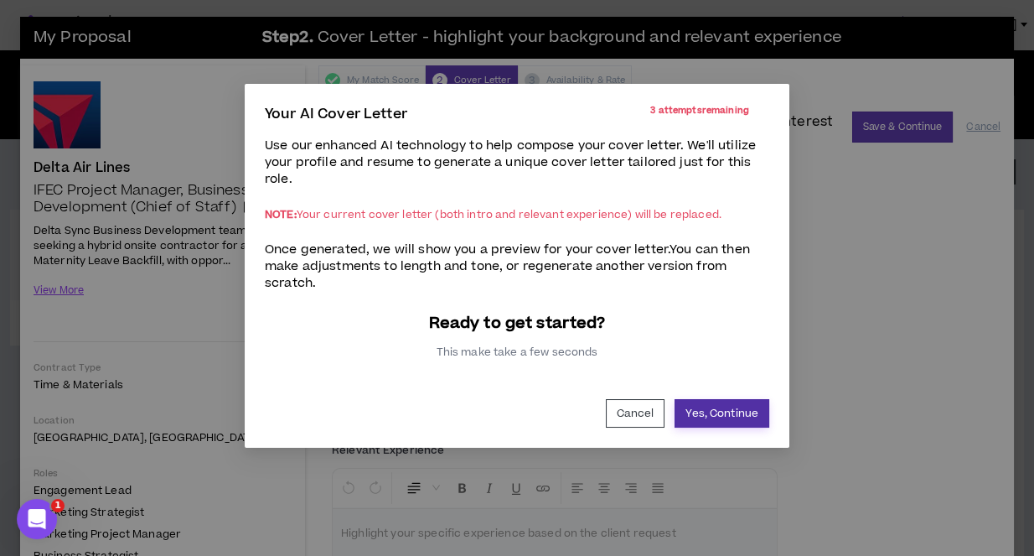
click at [723, 399] on button "Yes, Continue" at bounding box center [722, 413] width 95 height 29
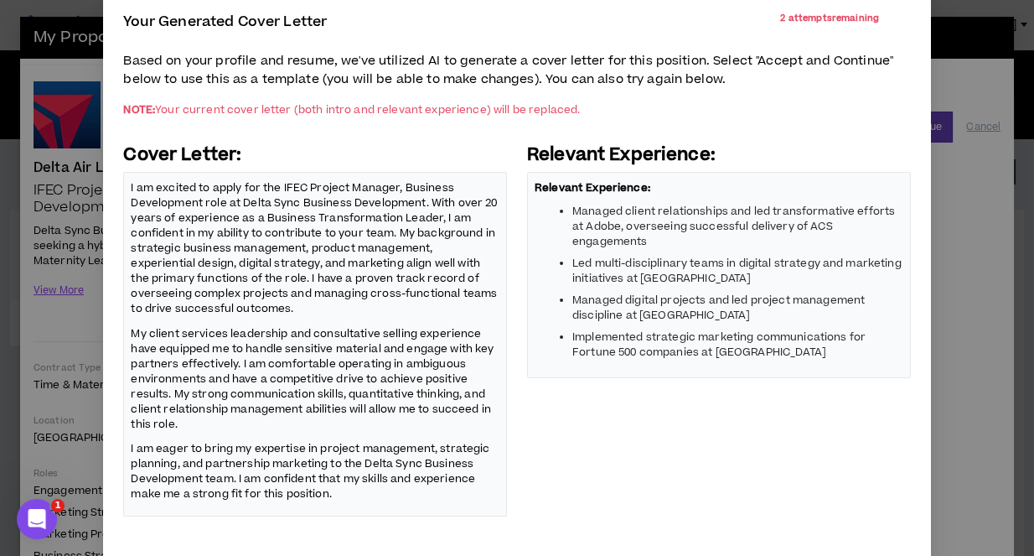
scroll to position [91, 0]
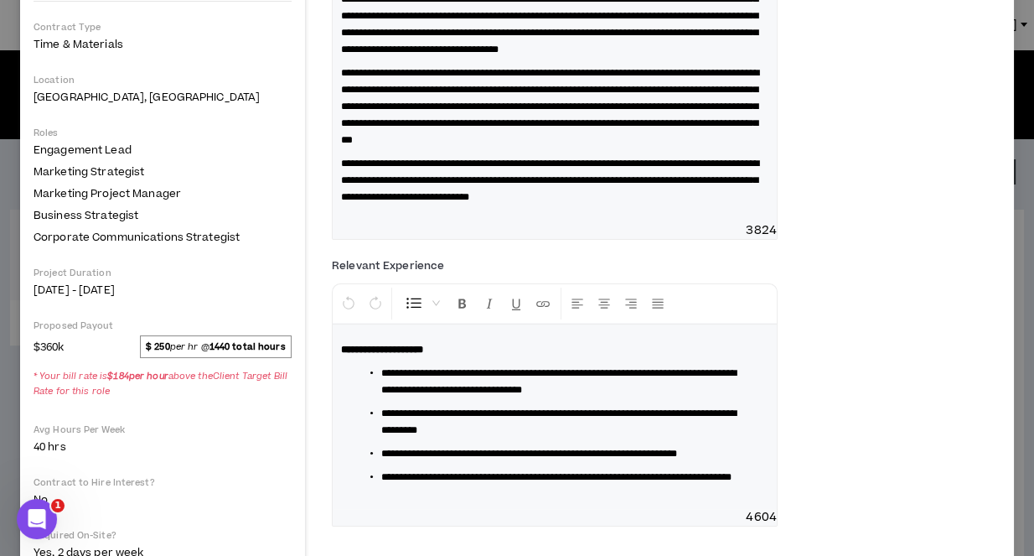
scroll to position [341, 0]
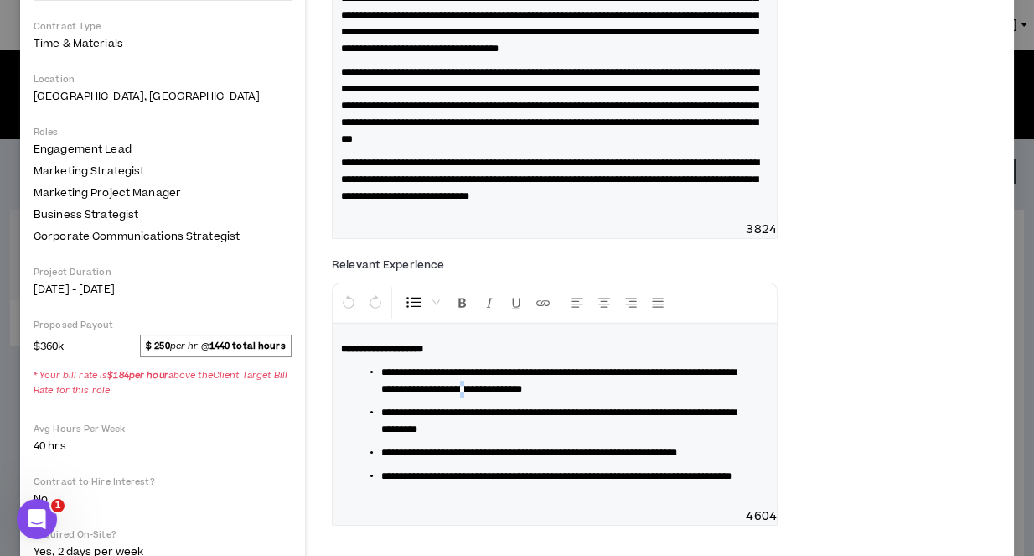
click at [538, 394] on span "**********" at bounding box center [558, 380] width 355 height 27
click at [547, 394] on span "**********" at bounding box center [558, 380] width 355 height 27
click at [542, 394] on span "**********" at bounding box center [558, 380] width 355 height 27
click at [723, 438] on li "**********" at bounding box center [561, 421] width 360 height 34
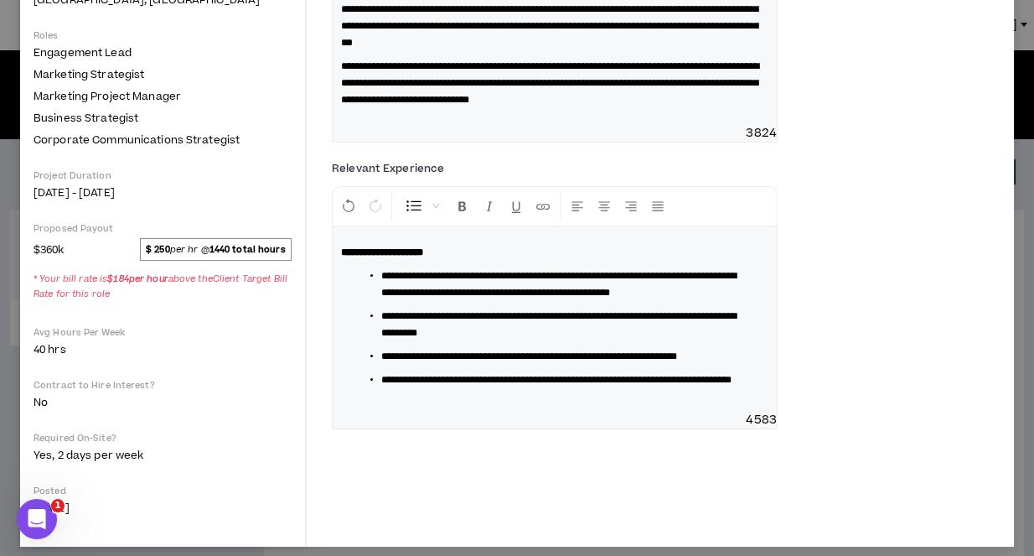
scroll to position [437, 0]
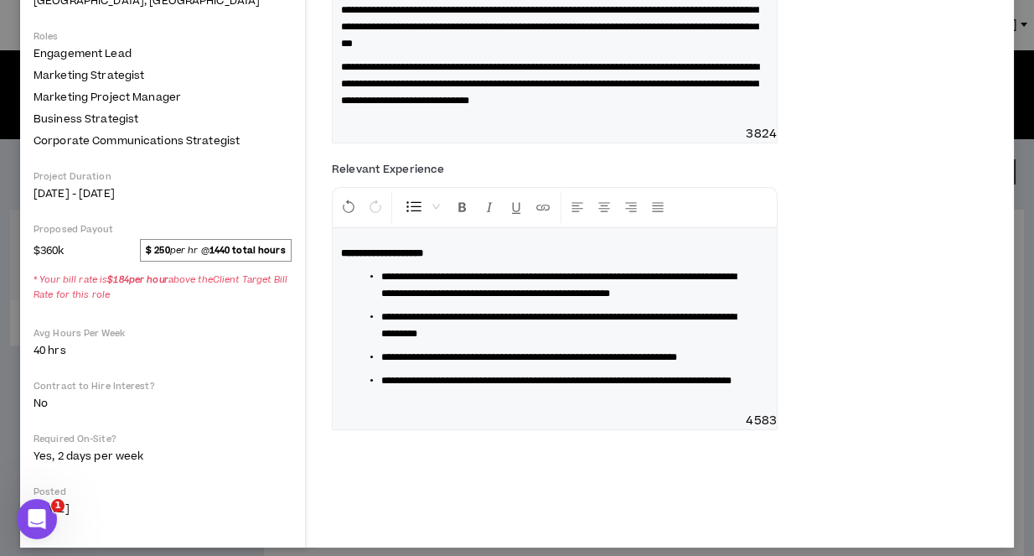
click at [610, 329] on span "**********" at bounding box center [558, 325] width 355 height 27
click at [686, 329] on span "**********" at bounding box center [558, 325] width 355 height 27
click at [641, 334] on span "**********" at bounding box center [558, 325] width 355 height 27
click at [590, 332] on span "**********" at bounding box center [558, 325] width 355 height 27
click at [823, 360] on div "**********" at bounding box center [666, 299] width 669 height 287
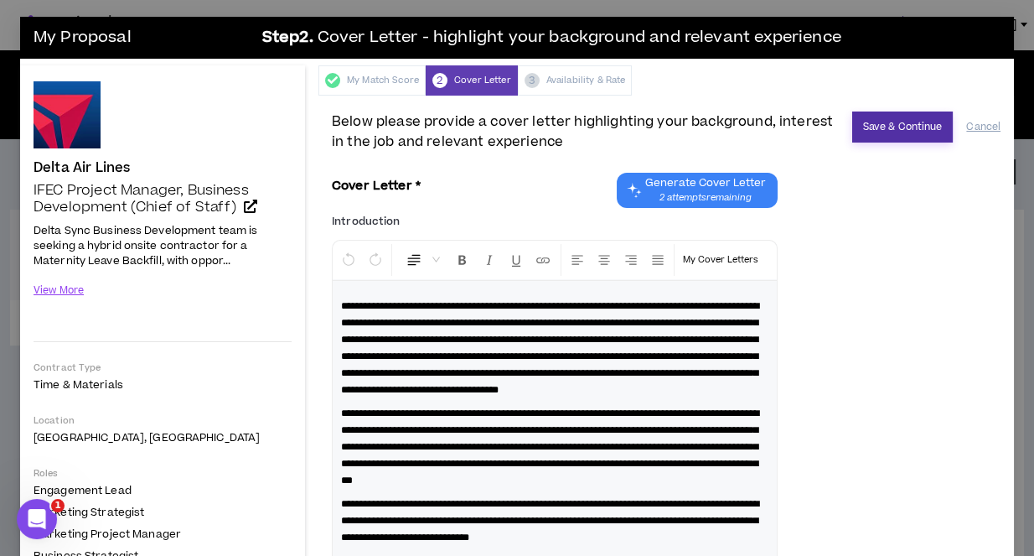
scroll to position [0, 0]
click at [902, 124] on button "Save & Continue" at bounding box center [902, 126] width 101 height 31
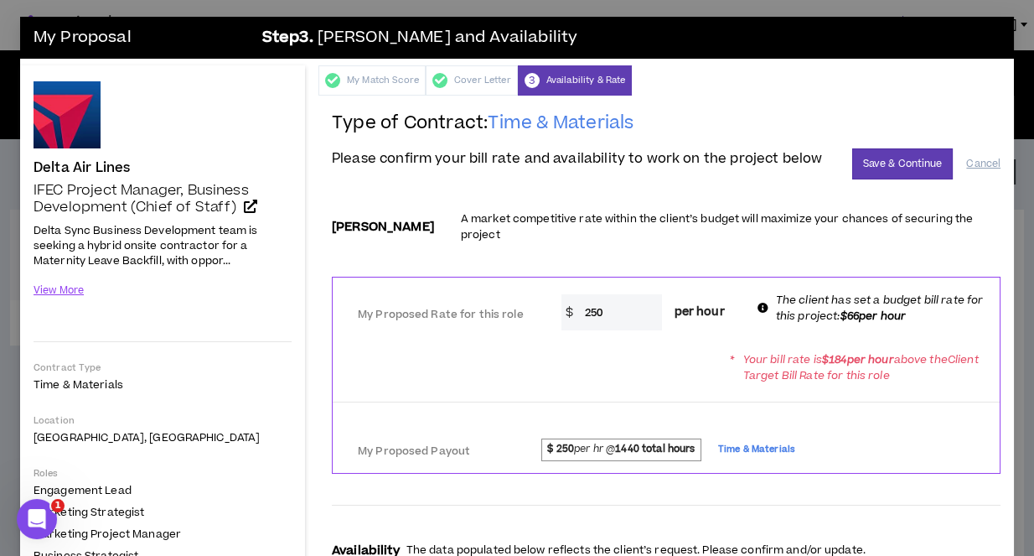
drag, startPoint x: 587, startPoint y: 299, endPoint x: 551, endPoint y: 291, distance: 37.0
click at [577, 294] on input "250" at bounding box center [620, 312] width 86 height 36
type input "75"
click at [607, 324] on div "My Proposed Rate for this role * $ 75 per hour The client has set a budget bill…" at bounding box center [666, 310] width 667 height 66
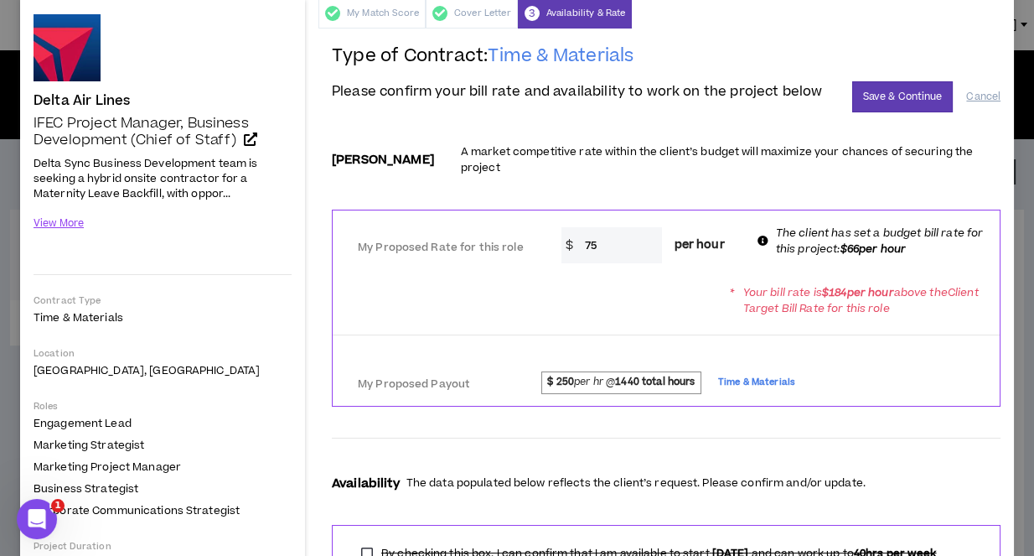
scroll to position [69, 0]
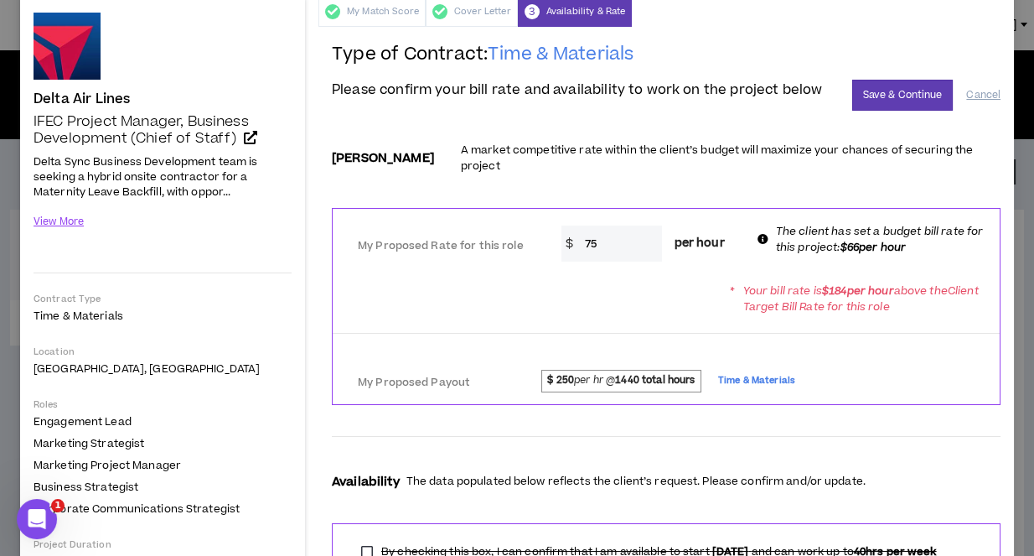
click at [832, 329] on div at bounding box center [666, 337] width 667 height 31
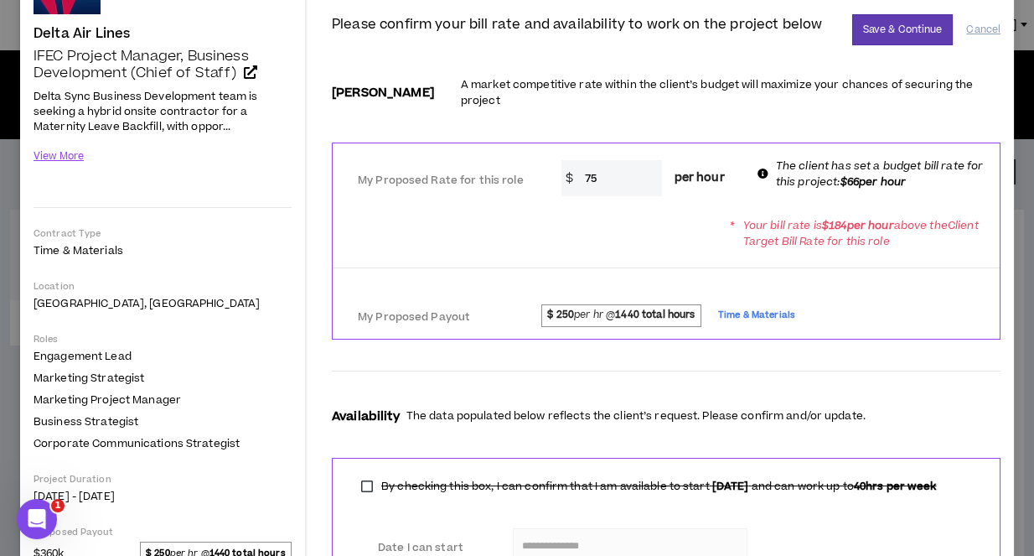
scroll to position [142, 0]
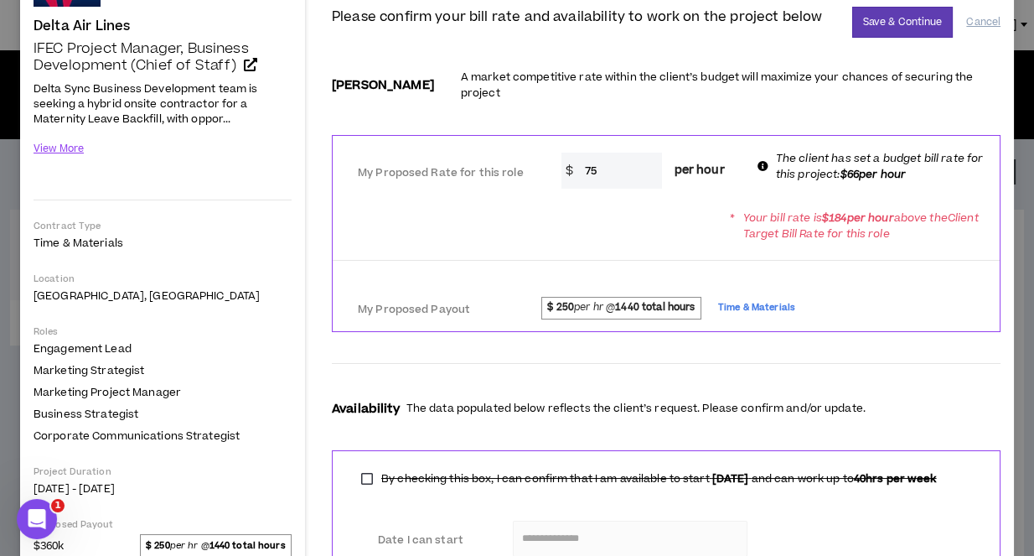
click at [758, 161] on icon at bounding box center [763, 166] width 11 height 11
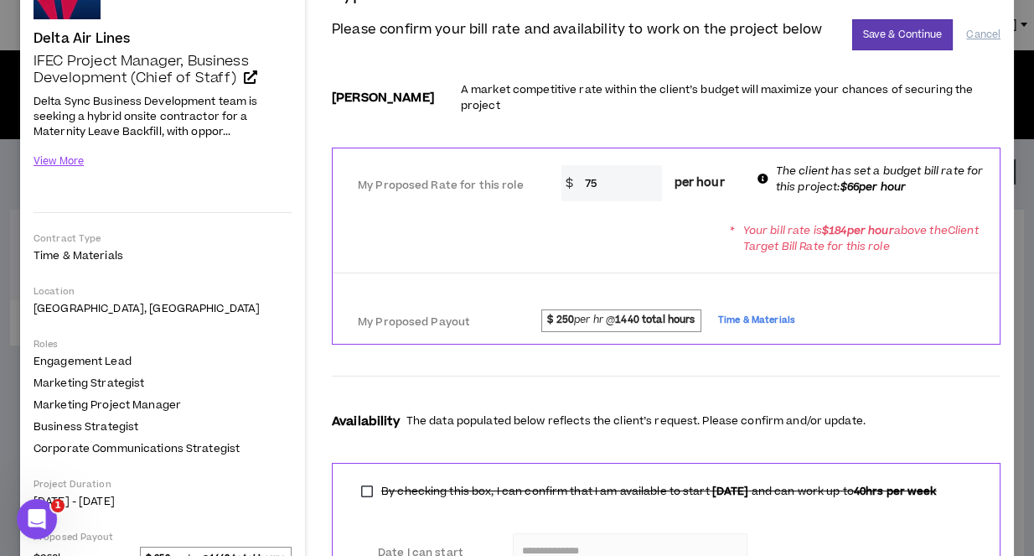
scroll to position [61, 0]
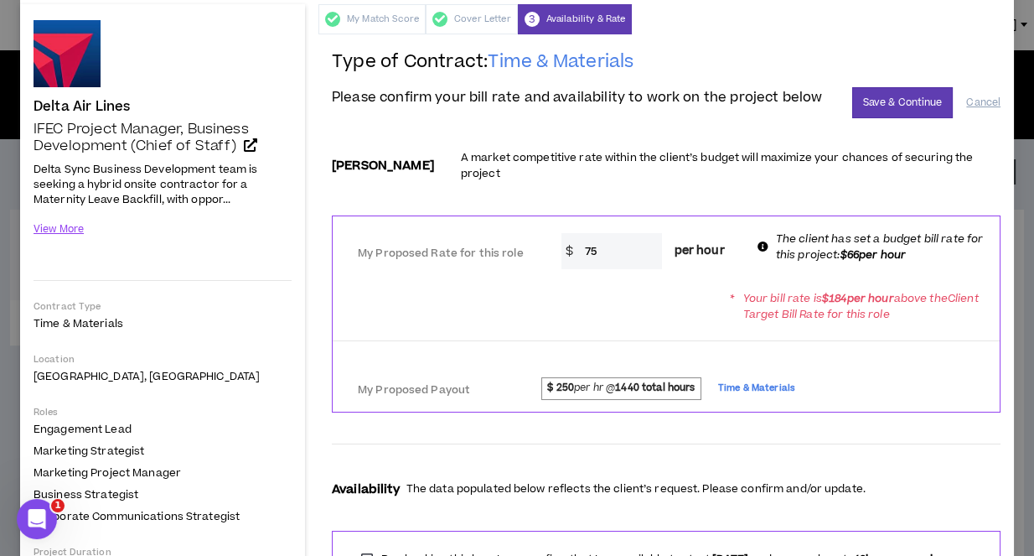
click at [821, 340] on div at bounding box center [666, 344] width 667 height 31
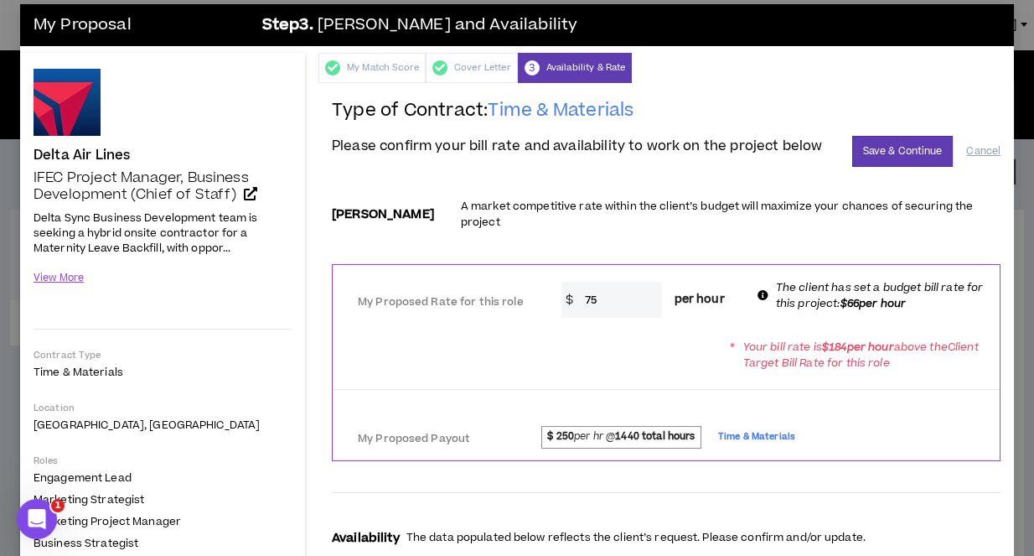
scroll to position [0, 0]
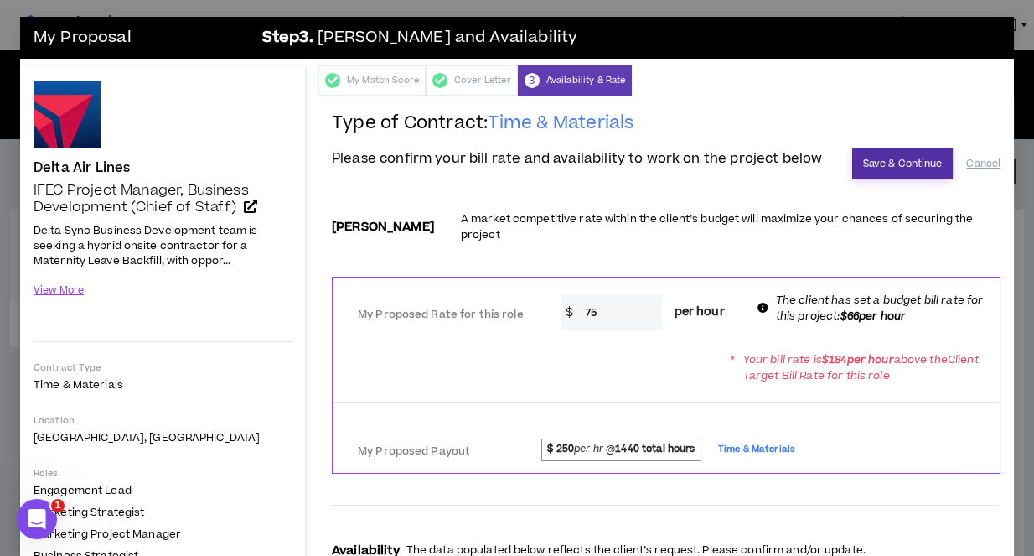
click at [916, 162] on button "Save & Continue" at bounding box center [902, 163] width 101 height 31
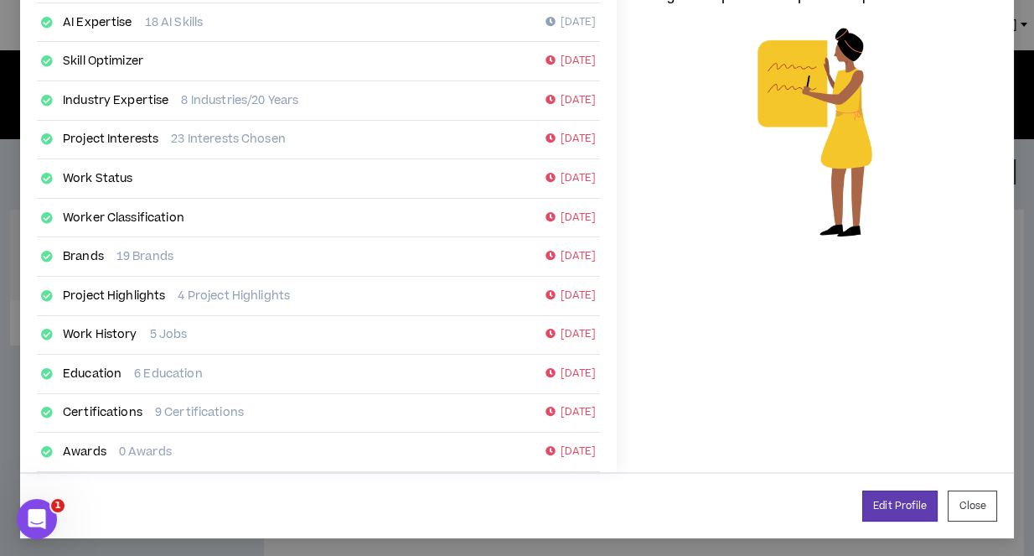
scroll to position [323, 0]
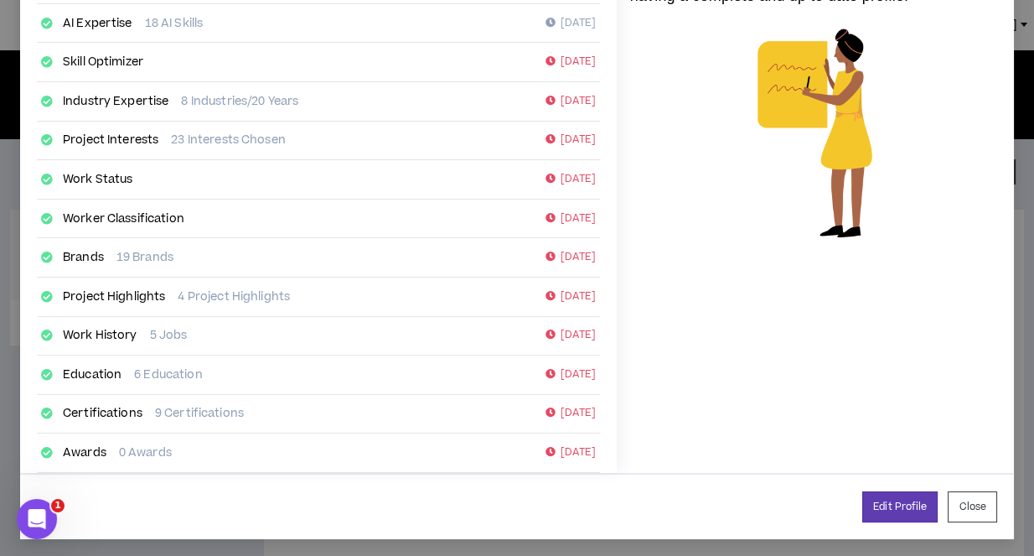
drag, startPoint x: 969, startPoint y: 503, endPoint x: 860, endPoint y: 335, distance: 200.0
click at [860, 335] on div "Your Proposal has been Updated. Now is a great time to update your profile! Com…" at bounding box center [517, 116] width 994 height 845
click at [80, 405] on link "Certifications" at bounding box center [103, 413] width 80 height 17
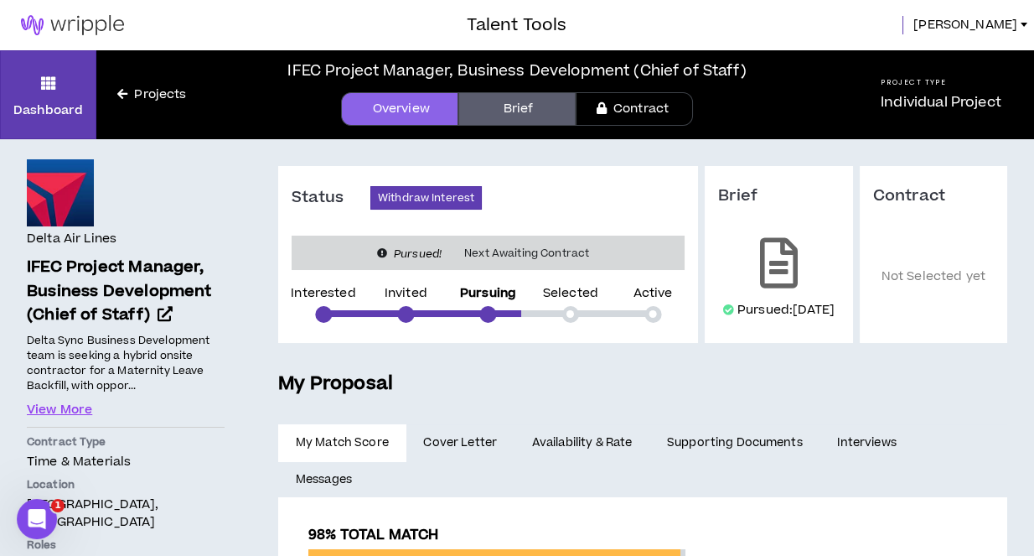
click at [698, 460] on link "Supporting Documents" at bounding box center [735, 442] width 170 height 37
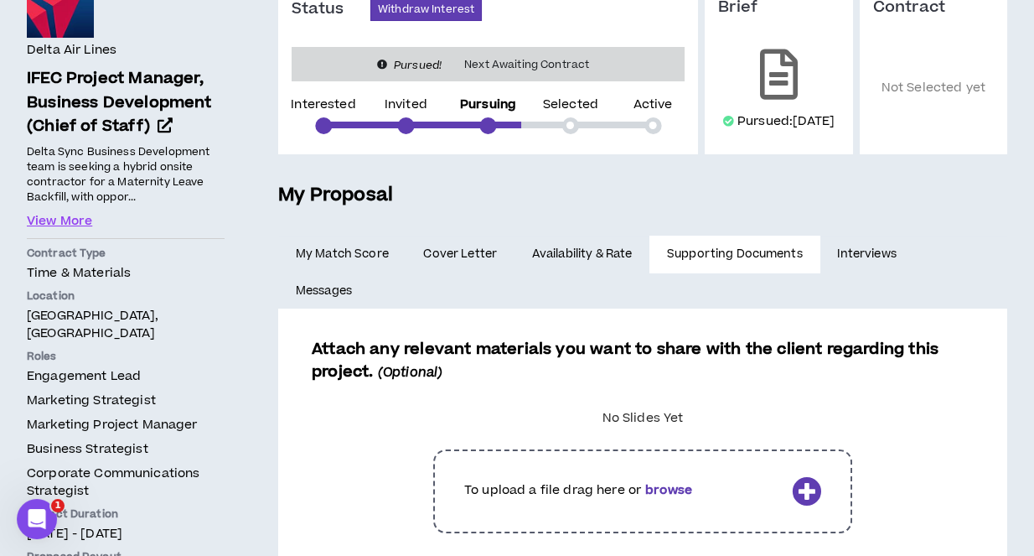
scroll to position [353, 0]
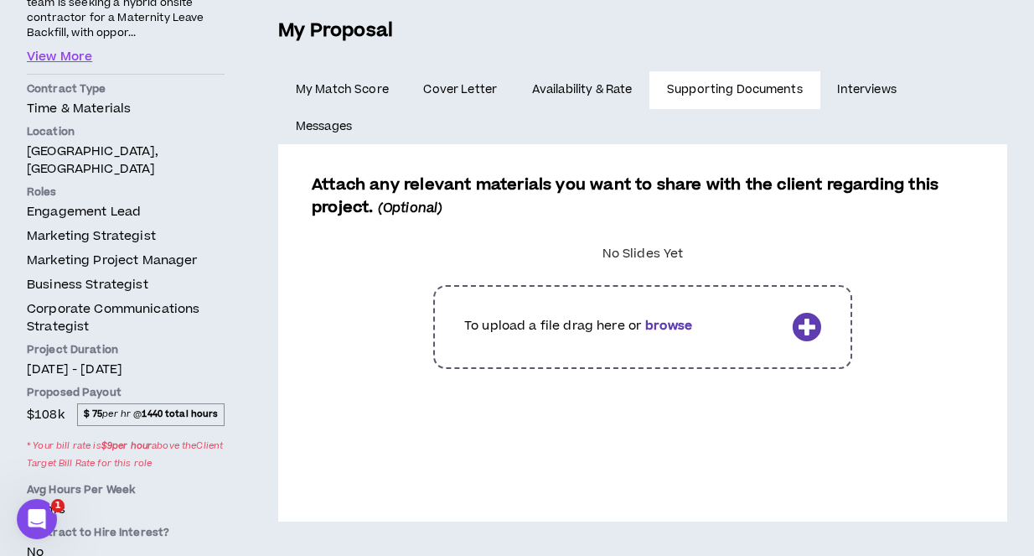
click at [557, 106] on link "Availability & Rate" at bounding box center [582, 89] width 135 height 37
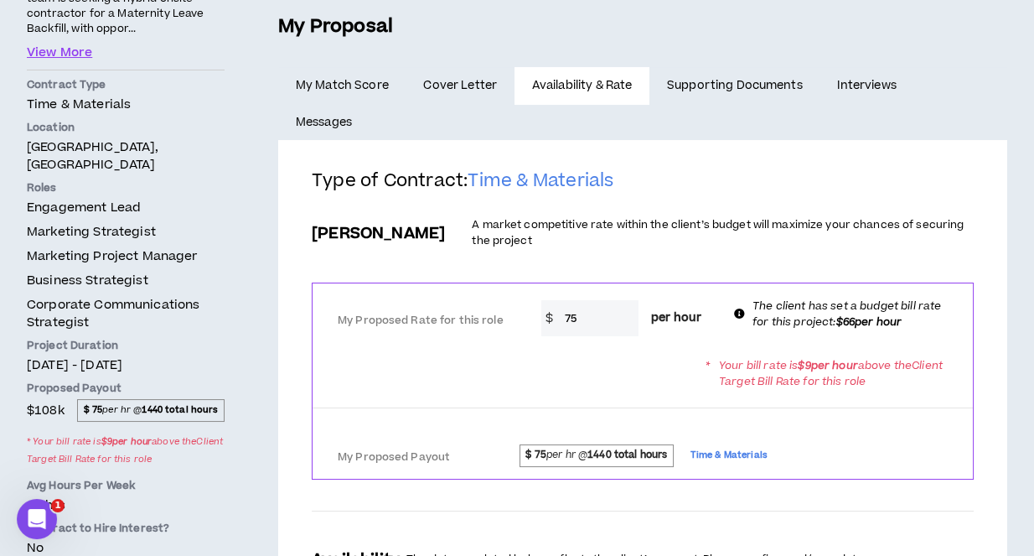
scroll to position [280, 0]
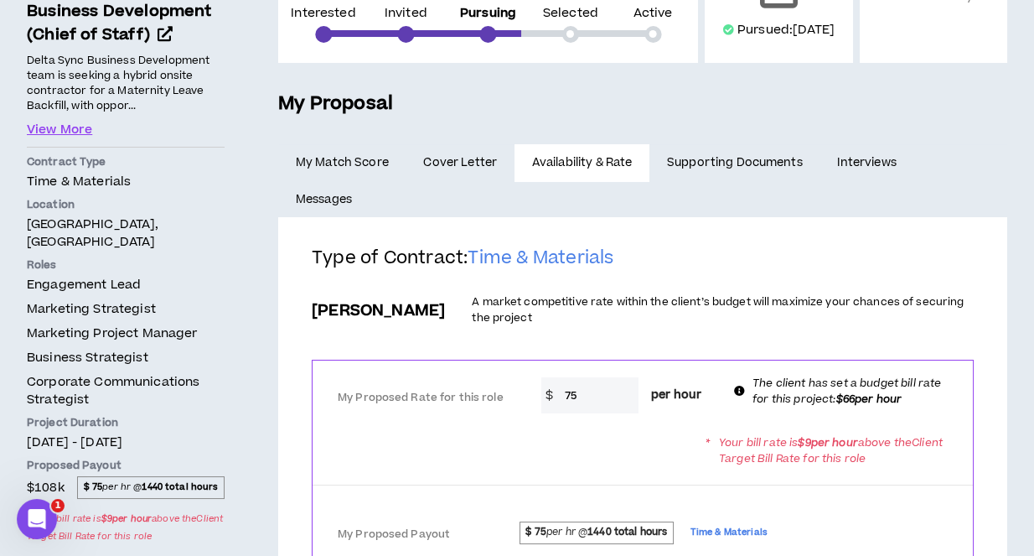
click at [821, 179] on link "Interviews" at bounding box center [869, 162] width 97 height 37
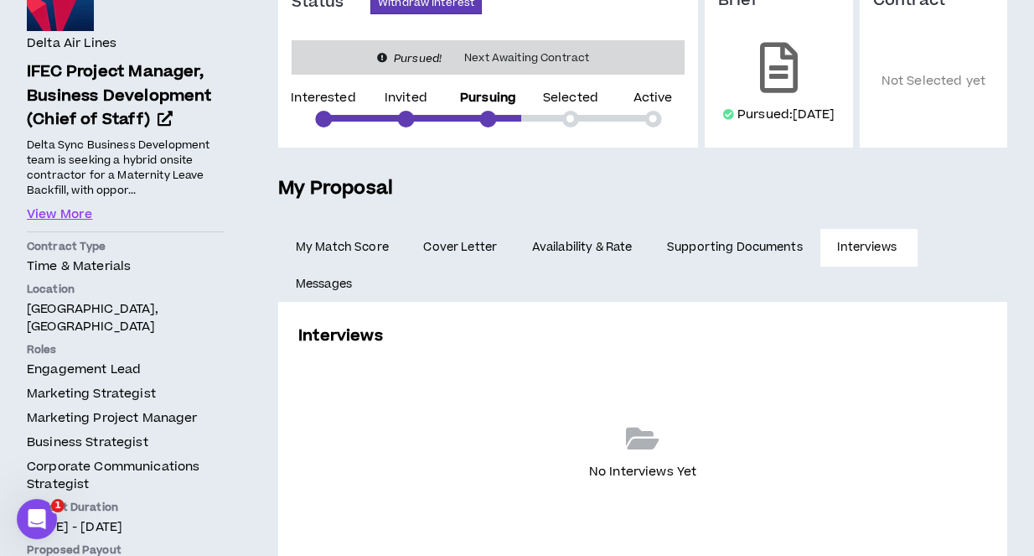
scroll to position [197, 0]
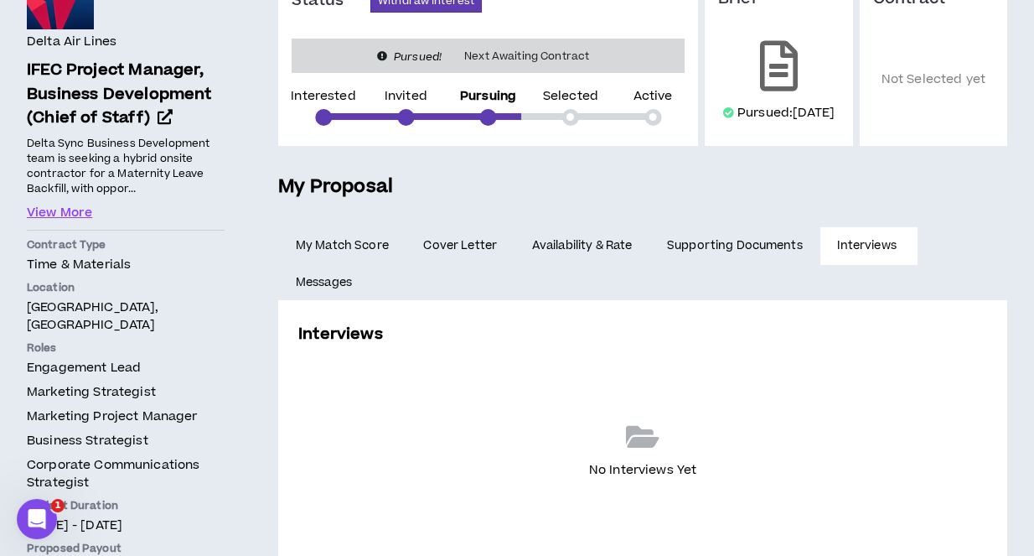
click at [373, 265] on link "Messages" at bounding box center [325, 282] width 95 height 37
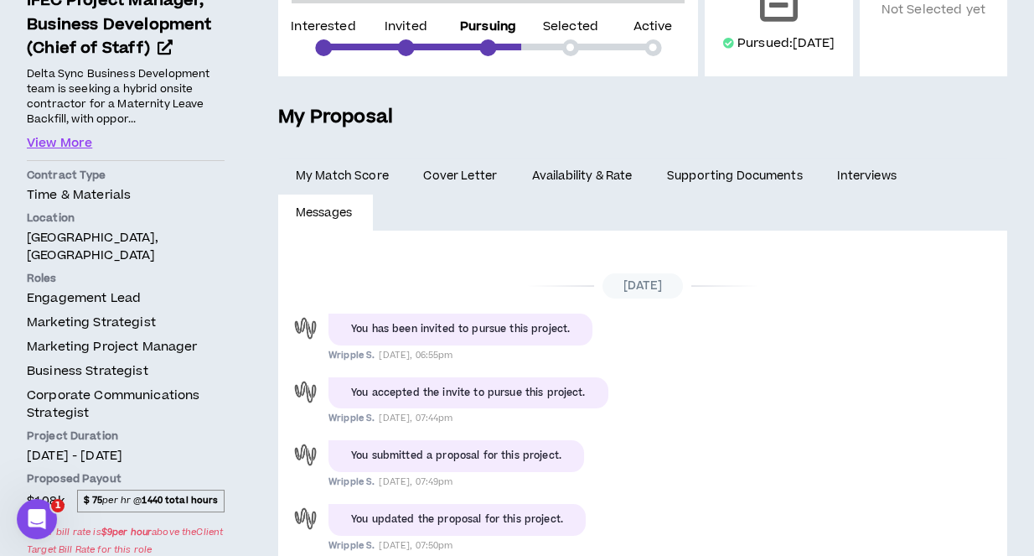
click at [345, 189] on link "My Match Score" at bounding box center [342, 176] width 128 height 37
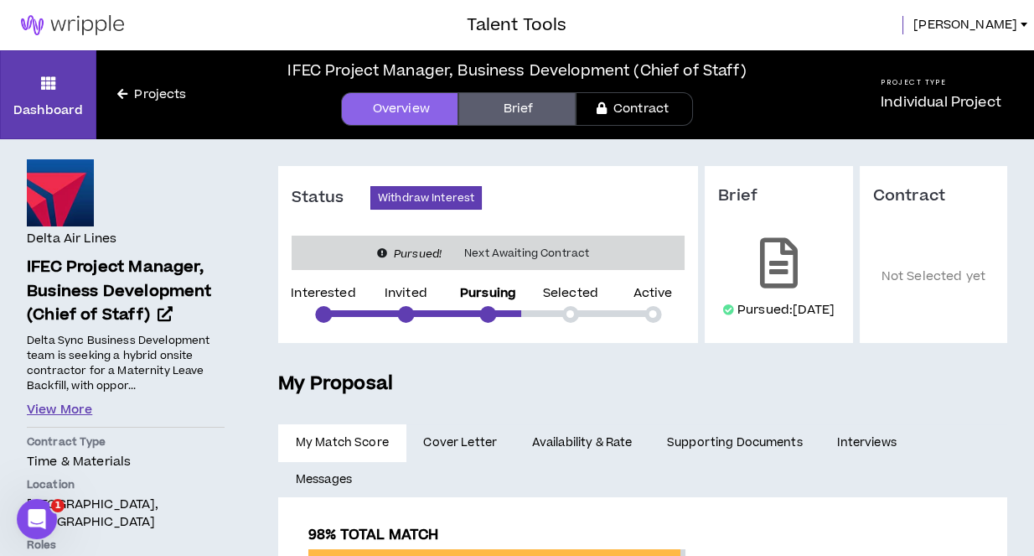
click at [56, 401] on button "View More" at bounding box center [59, 410] width 65 height 18
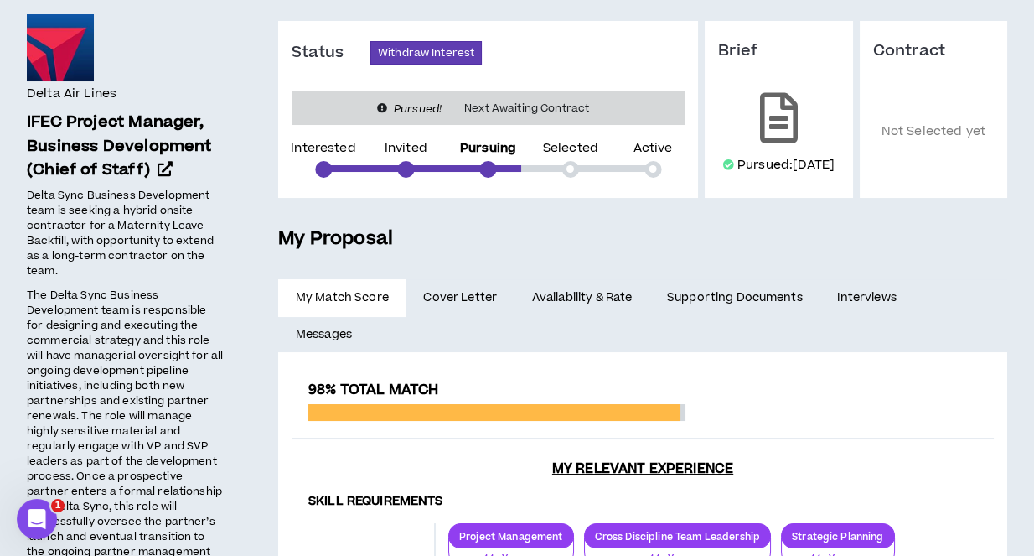
scroll to position [146, 0]
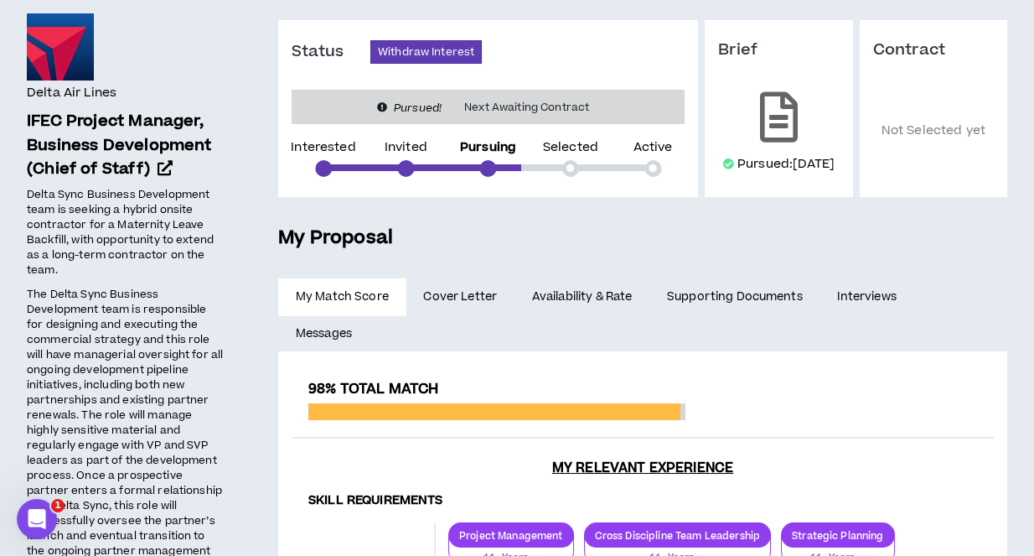
click at [456, 306] on span "Cover Letter" at bounding box center [460, 297] width 74 height 18
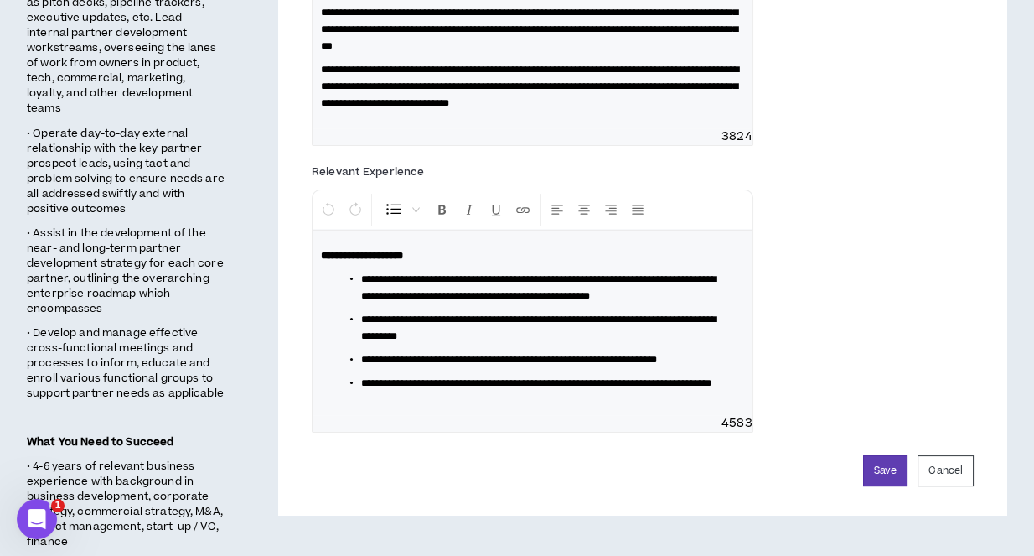
scroll to position [771, 0]
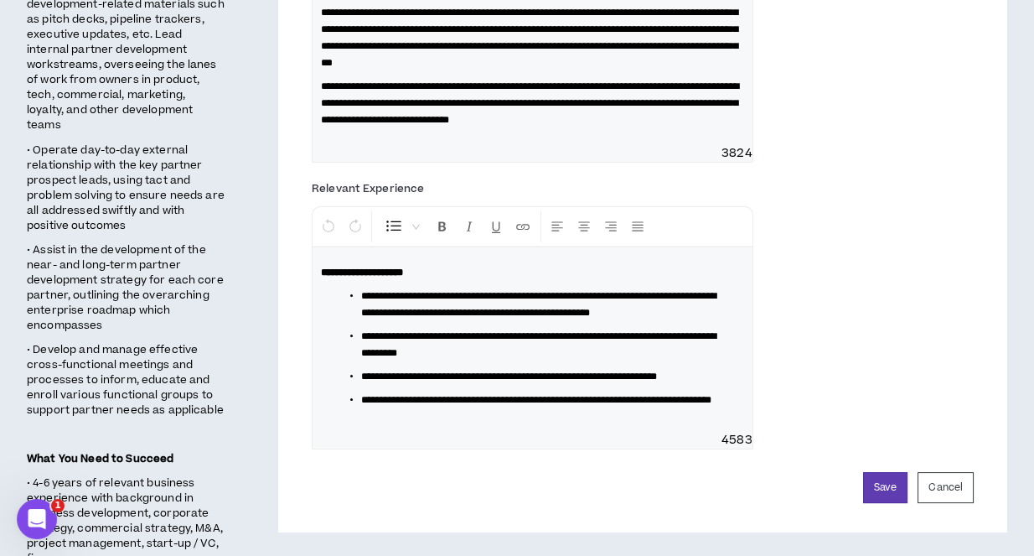
click at [698, 368] on li "**********" at bounding box center [539, 376] width 356 height 17
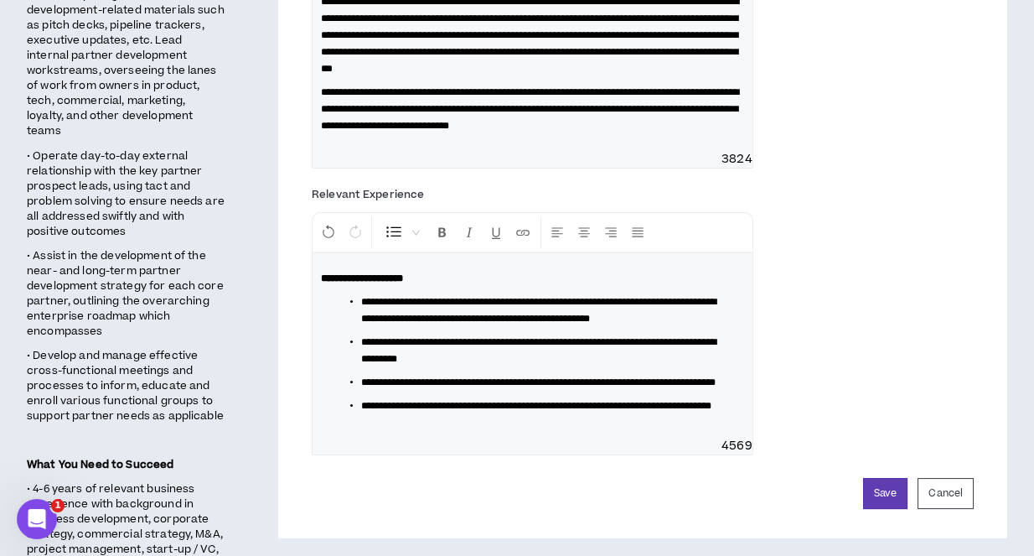
scroll to position [762, 0]
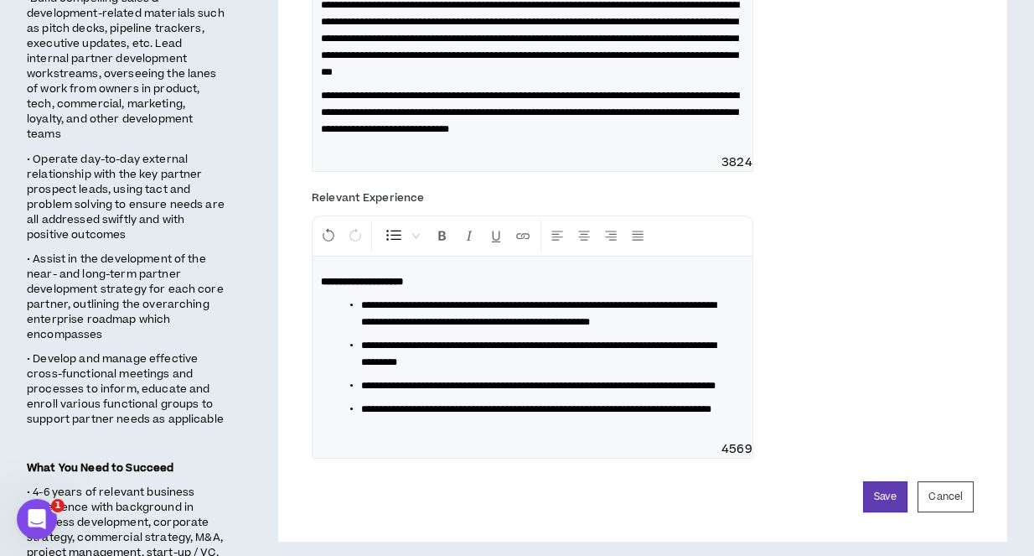
click at [877, 374] on div "**********" at bounding box center [643, 327] width 662 height 287
click at [894, 512] on button "Save" at bounding box center [885, 496] width 44 height 31
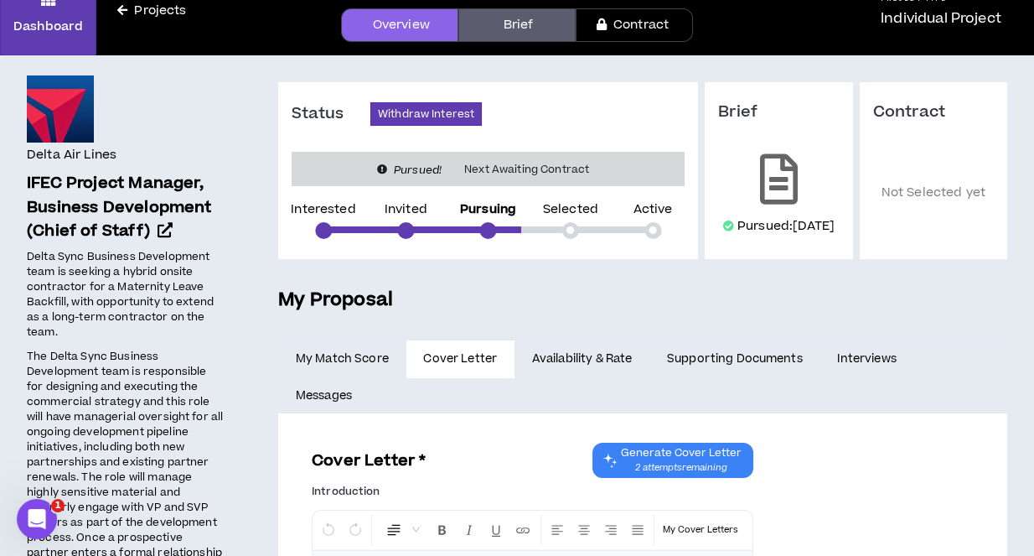
scroll to position [50, 0]
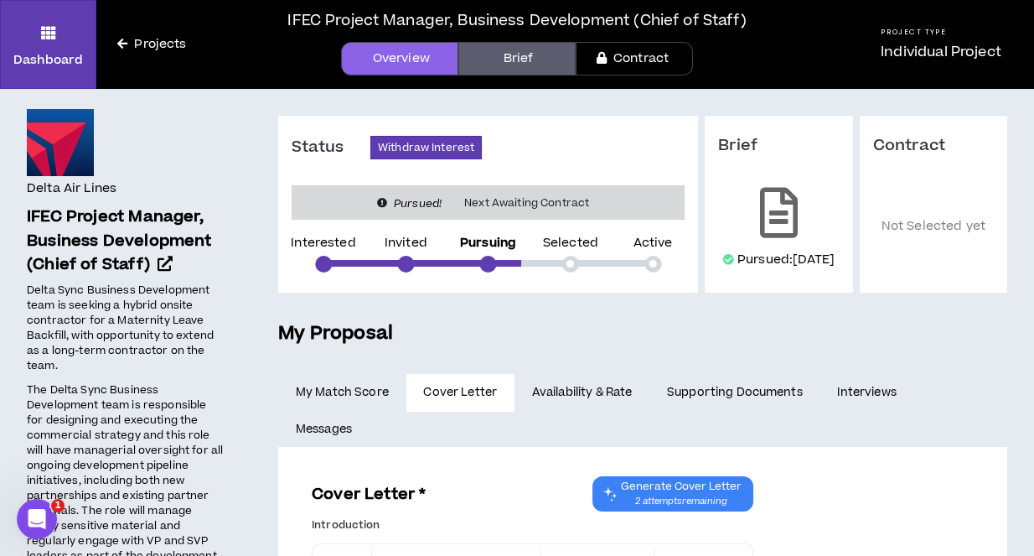
click at [534, 58] on link "Brief" at bounding box center [517, 59] width 117 height 34
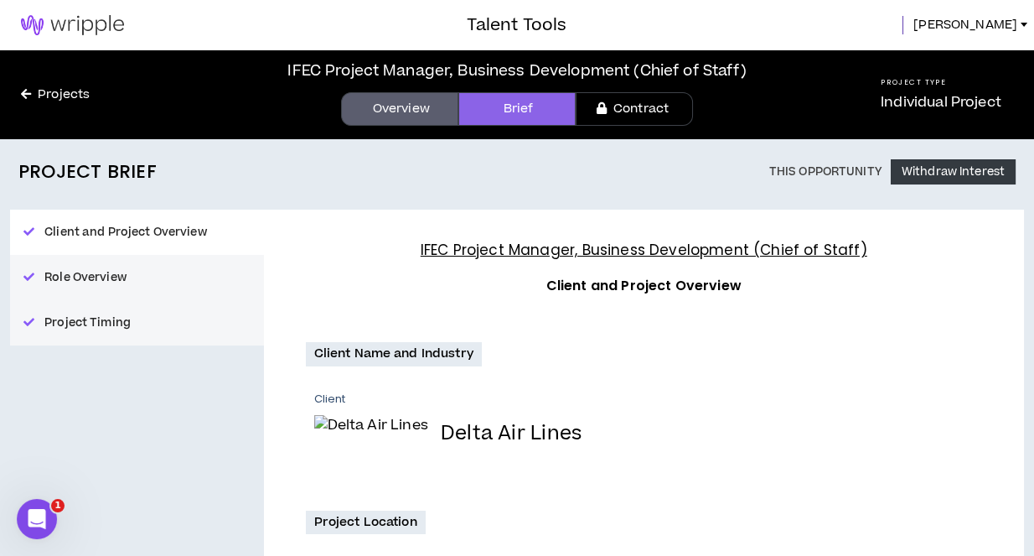
click at [394, 113] on link "Overview" at bounding box center [399, 109] width 117 height 34
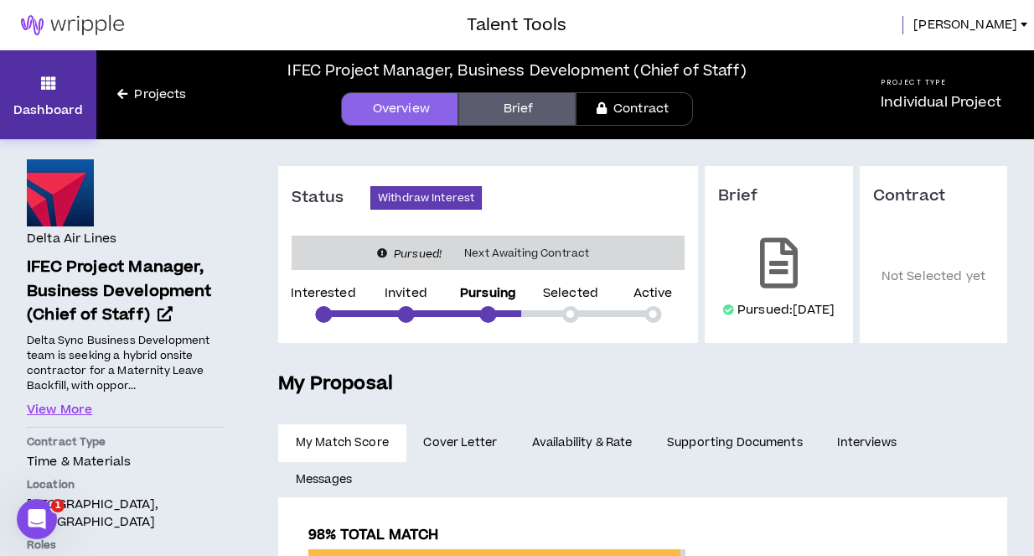
click at [50, 84] on link "Dashboard" at bounding box center [48, 94] width 96 height 89
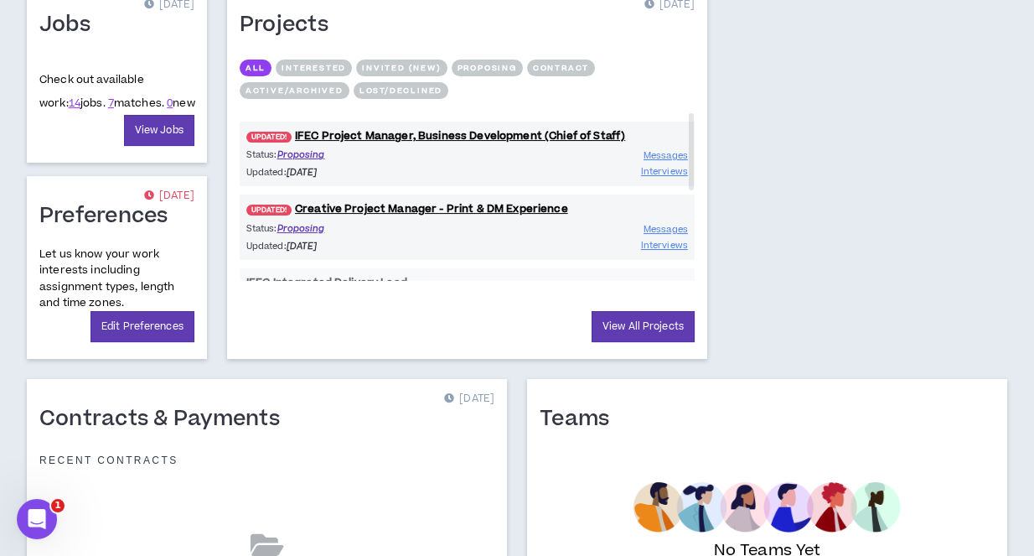
scroll to position [728, 0]
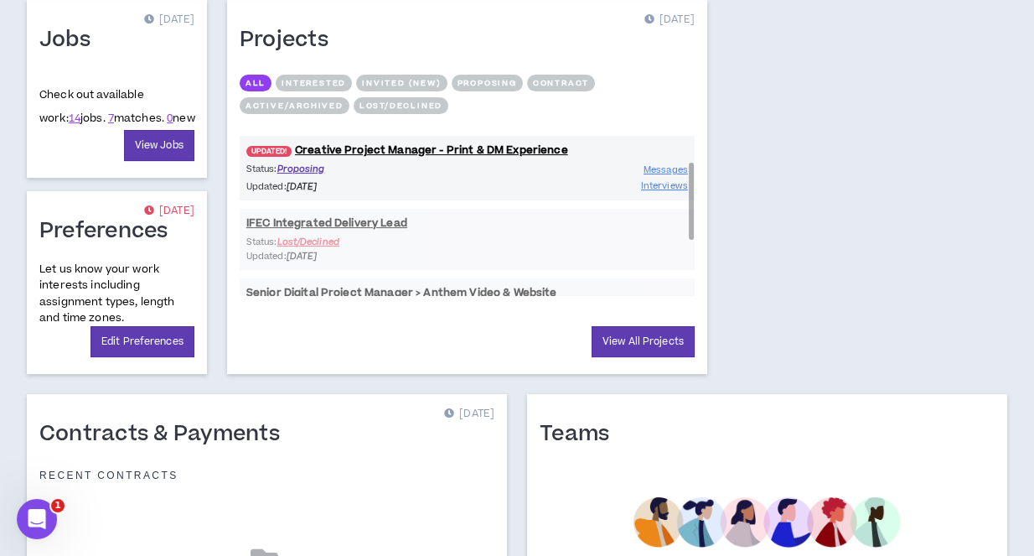
click at [302, 234] on div "UPDATED! IFEC Project Manager, Business Development (Chief of Staff) Status: Pr…" at bounding box center [467, 236] width 455 height 364
click at [302, 239] on div "UPDATED! IFEC Project Manager, Business Development (Chief of Staff) Status: Pr…" at bounding box center [467, 236] width 455 height 364
click at [309, 224] on div "UPDATED! IFEC Project Manager, Business Development (Chief of Staff) Status: Pr…" at bounding box center [467, 236] width 455 height 364
click at [309, 217] on div "UPDATED! IFEC Project Manager, Business Development (Chief of Staff) Status: Pr…" at bounding box center [467, 236] width 455 height 364
click at [311, 216] on div "UPDATED! IFEC Project Manager, Business Development (Chief of Staff) Status: Pr…" at bounding box center [467, 236] width 455 height 364
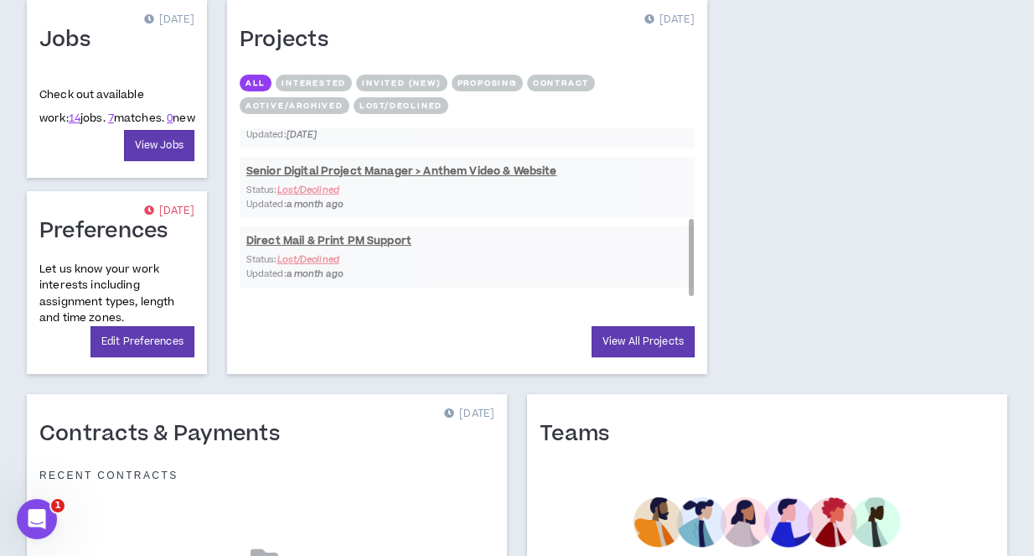
click at [385, 165] on div "UPDATED! IFEC Project Manager, Business Development (Chief of Staff) Status: Pr…" at bounding box center [467, 114] width 455 height 364
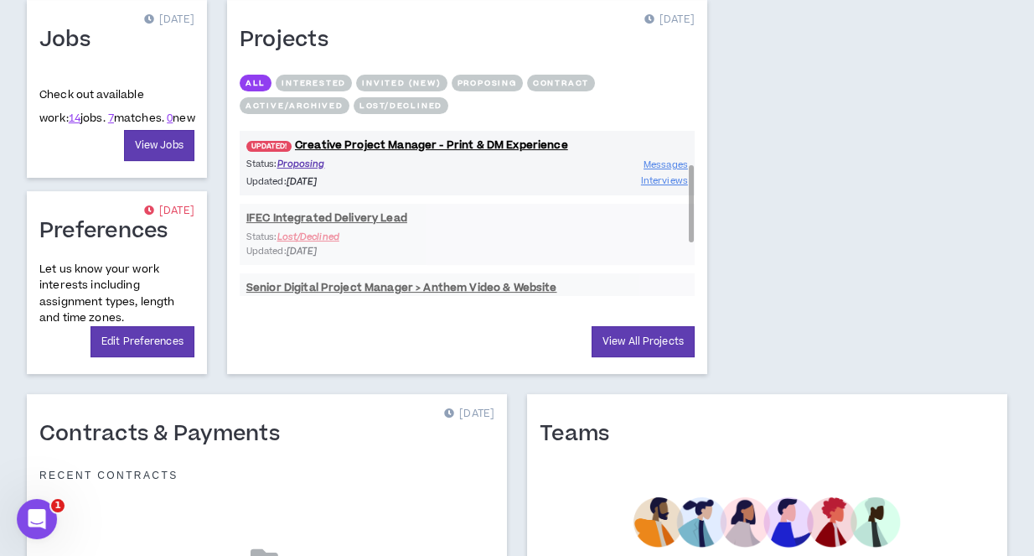
click at [324, 217] on div "UPDATED! IFEC Project Manager, Business Development (Chief of Staff) Status: Pr…" at bounding box center [467, 231] width 455 height 364
click at [324, 213] on div "UPDATED! IFEC Project Manager, Business Development (Chief of Staff) Status: Pr…" at bounding box center [467, 231] width 455 height 364
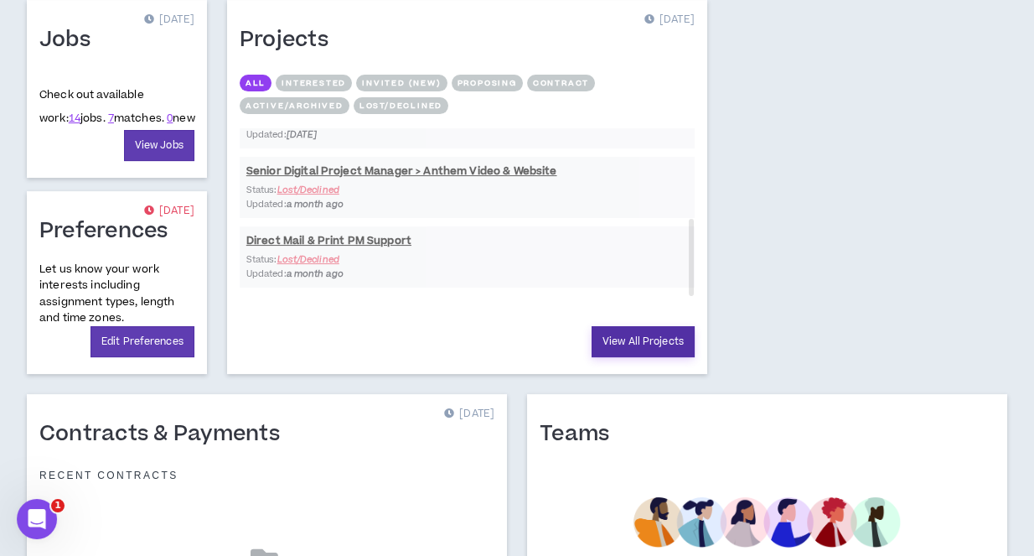
click at [645, 326] on link "View All Projects" at bounding box center [643, 341] width 103 height 31
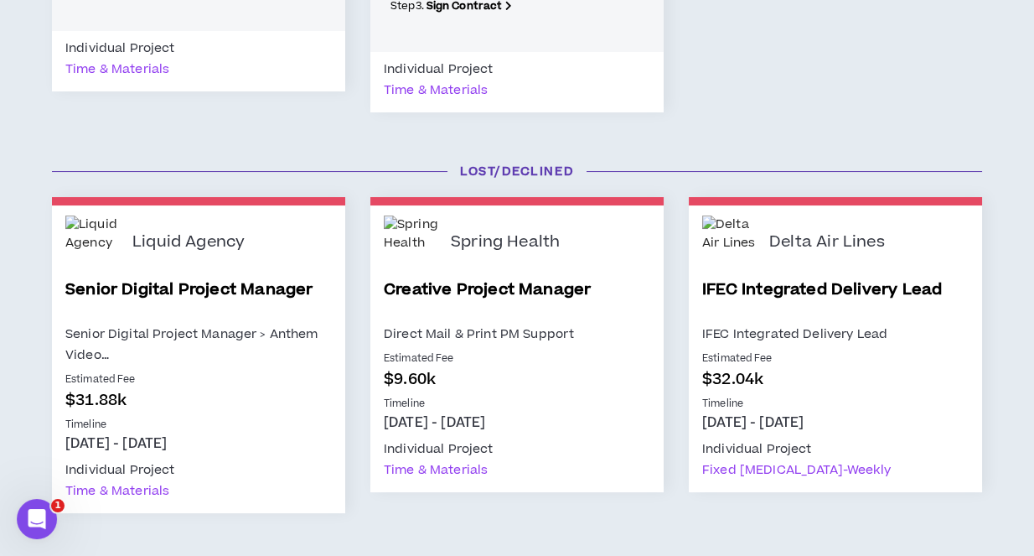
scroll to position [597, 0]
click at [740, 460] on div "Fixed [MEDICAL_DATA] - weekly" at bounding box center [796, 470] width 189 height 21
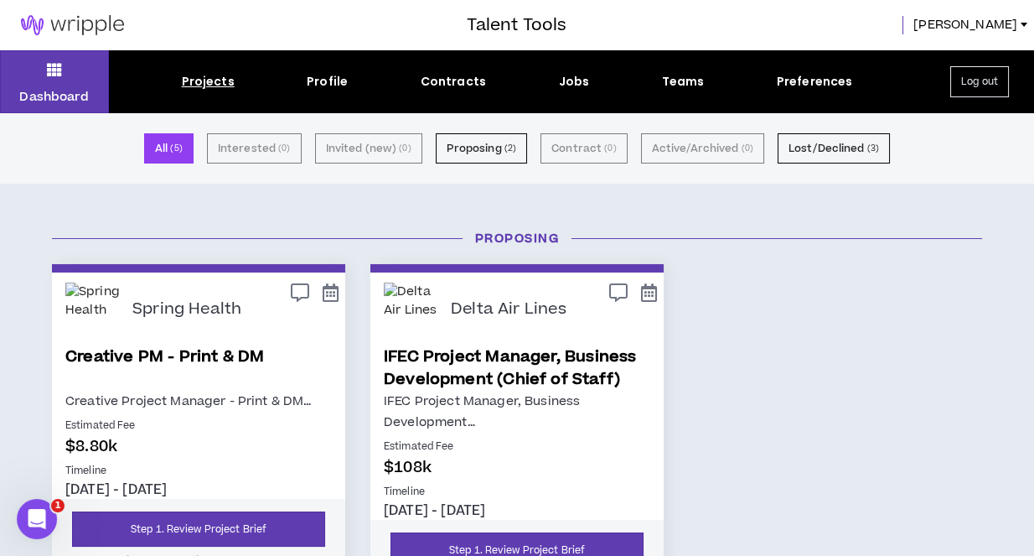
scroll to position [0, 0]
